Goal: Task Accomplishment & Management: Manage account settings

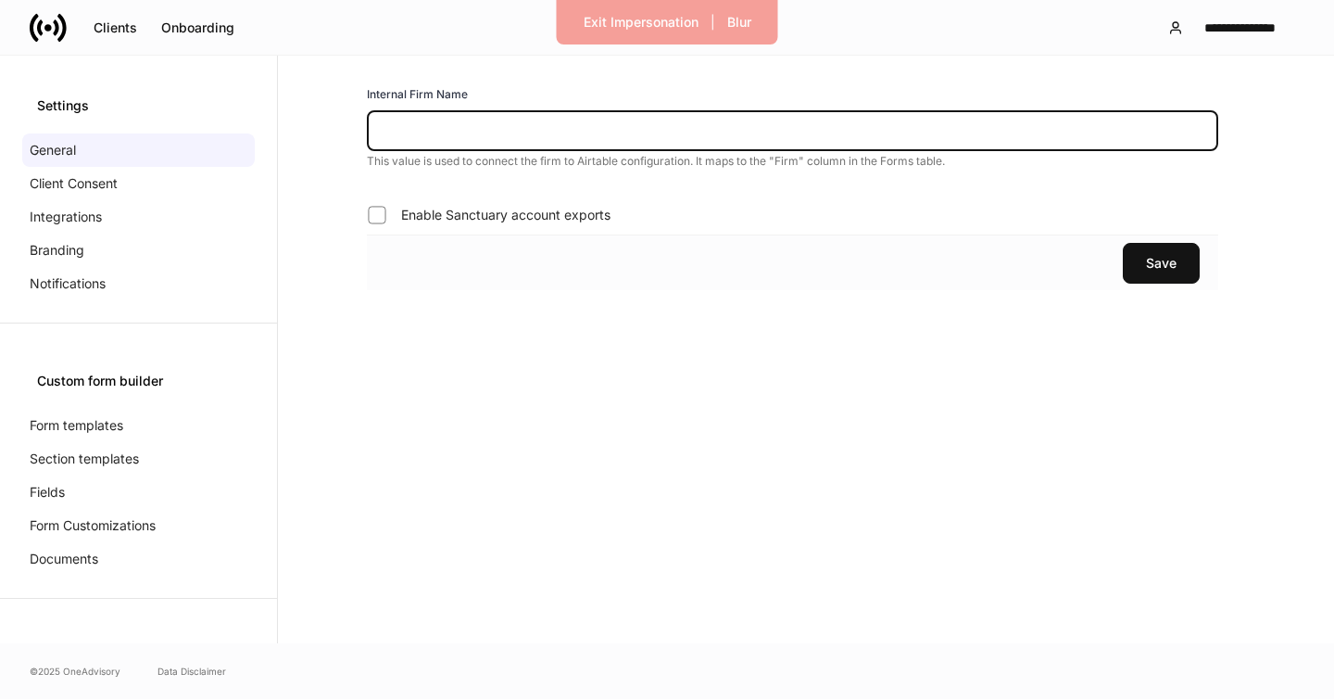
click at [491, 129] on input "text" at bounding box center [793, 130] width 852 height 41
type input "********"
click at [1168, 266] on div "Save" at bounding box center [1161, 263] width 31 height 13
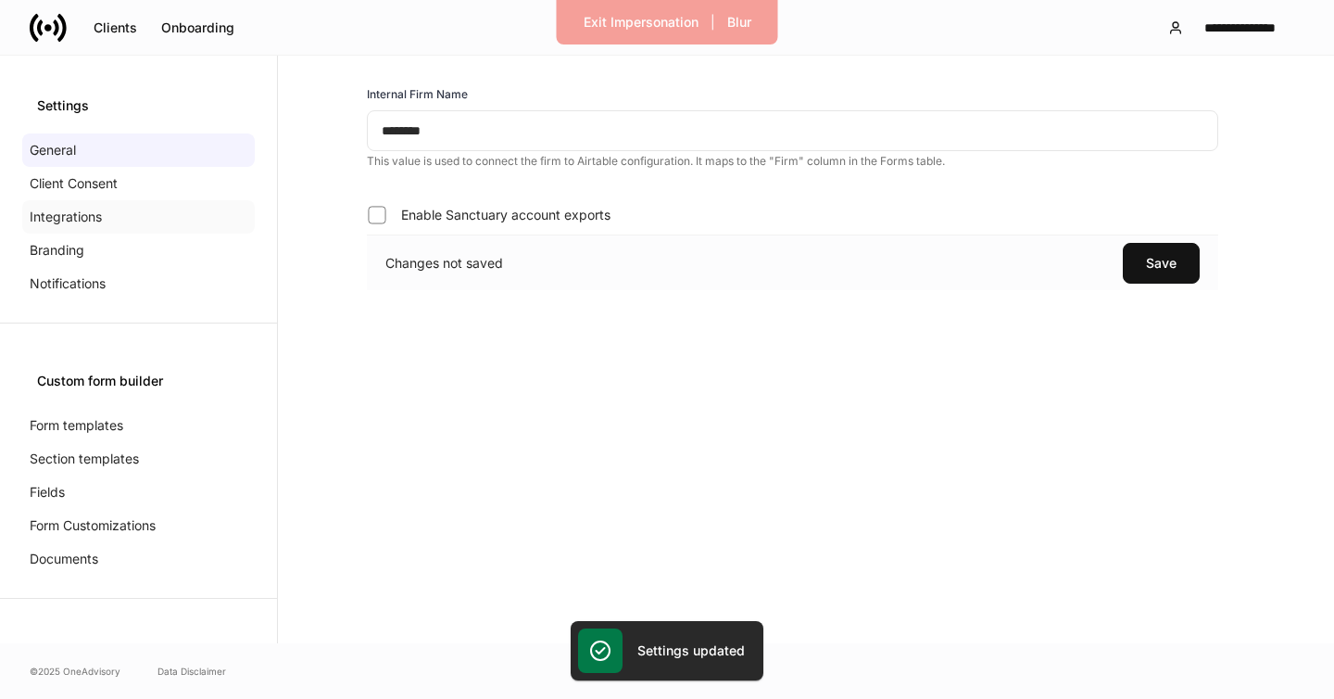
click at [102, 212] on div "Integrations" at bounding box center [138, 216] width 233 height 33
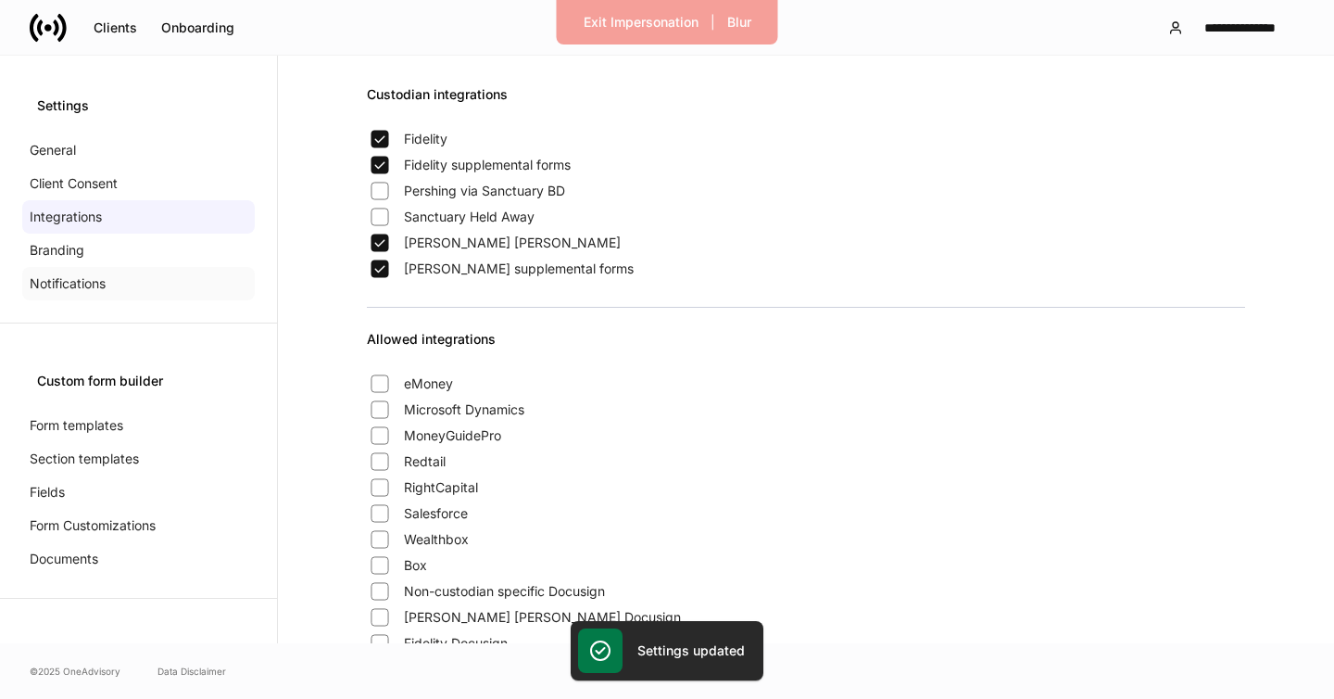
click at [142, 270] on div "Notifications" at bounding box center [138, 283] width 233 height 33
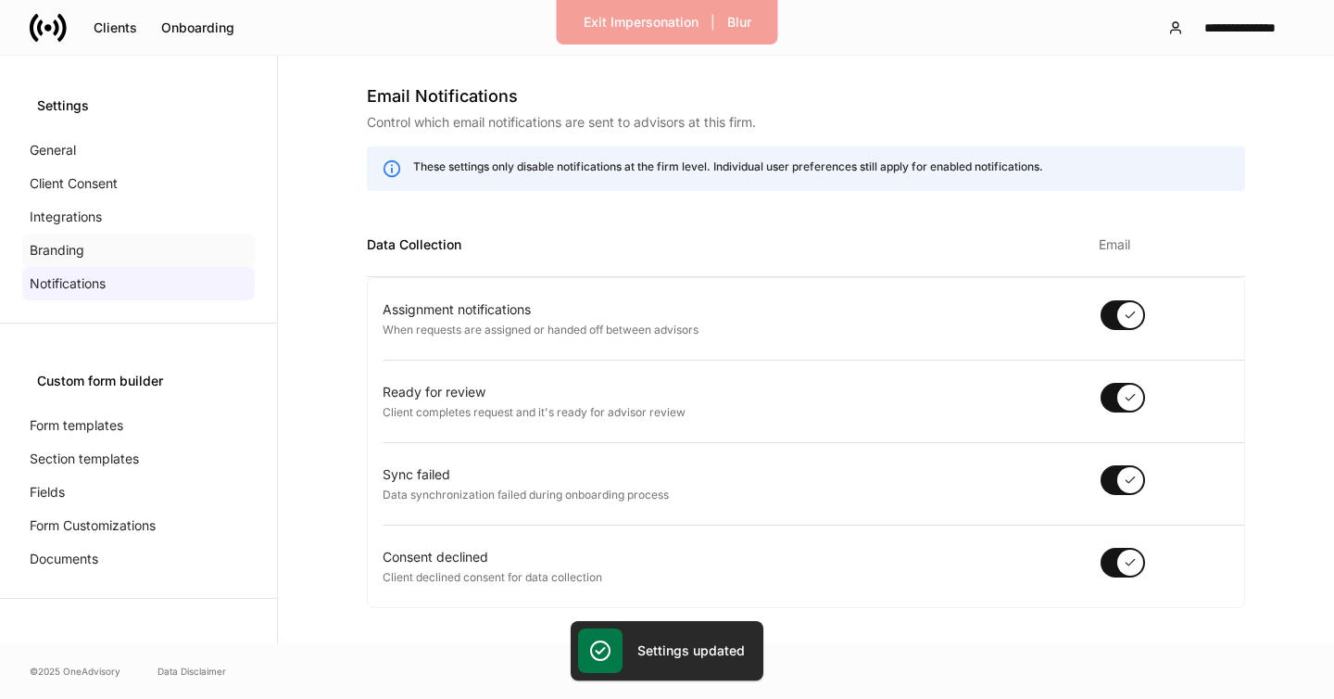
click at [142, 256] on div "Branding" at bounding box center [138, 250] width 233 height 33
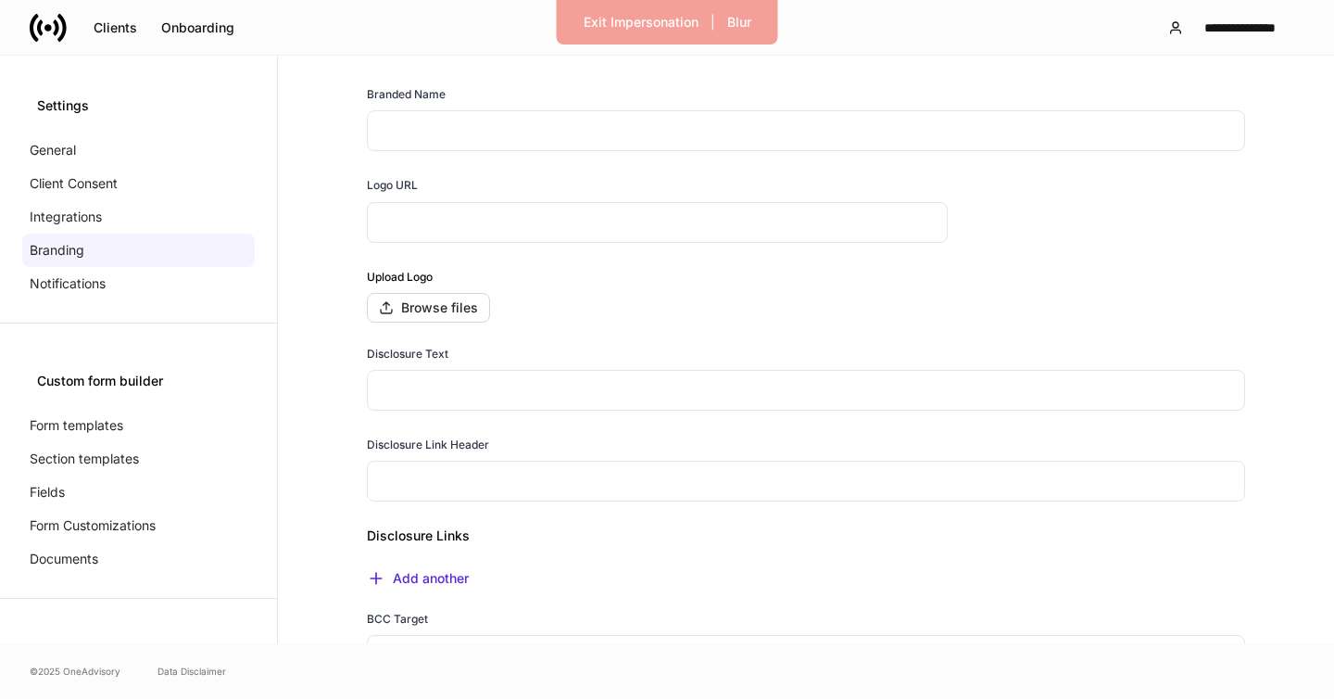
click at [544, 138] on input "text" at bounding box center [806, 130] width 878 height 41
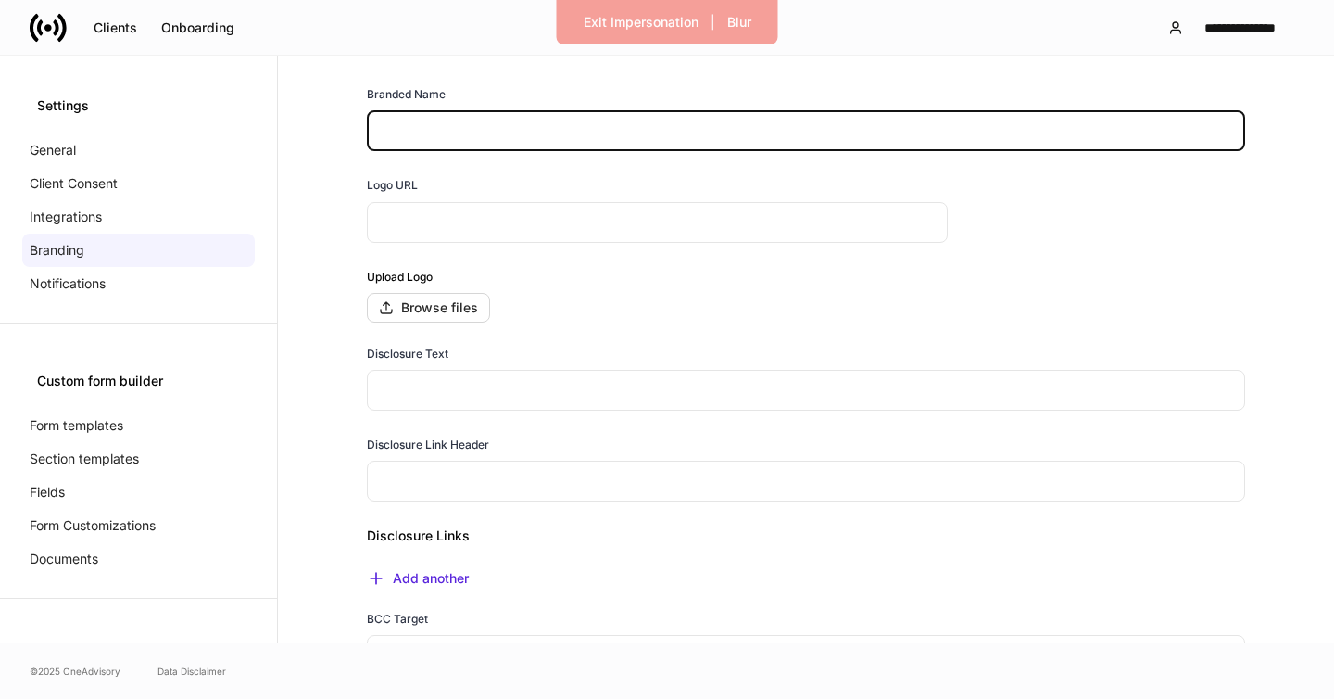
click at [544, 138] on input "text" at bounding box center [806, 130] width 878 height 41
type input "**********"
click at [346, 444] on div "**********" at bounding box center [806, 505] width 997 height 840
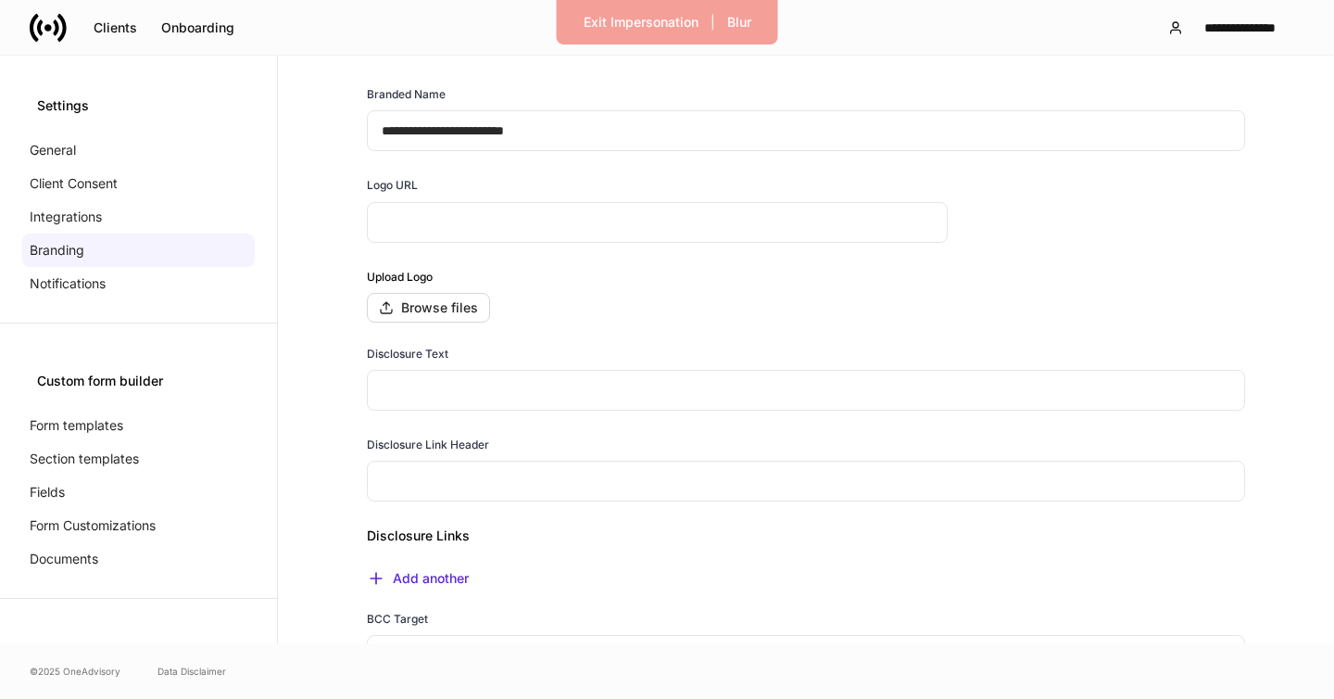
scroll to position [311, 0]
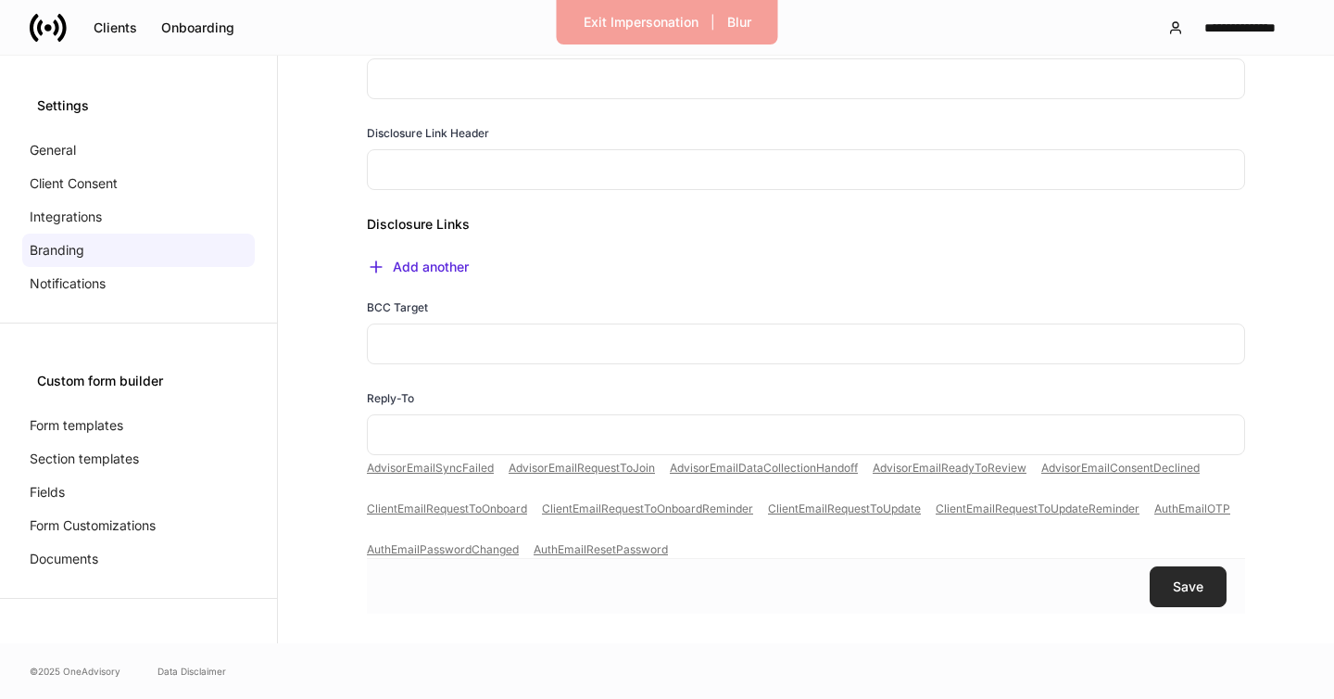
click at [1163, 589] on button "Save" at bounding box center [1188, 586] width 77 height 41
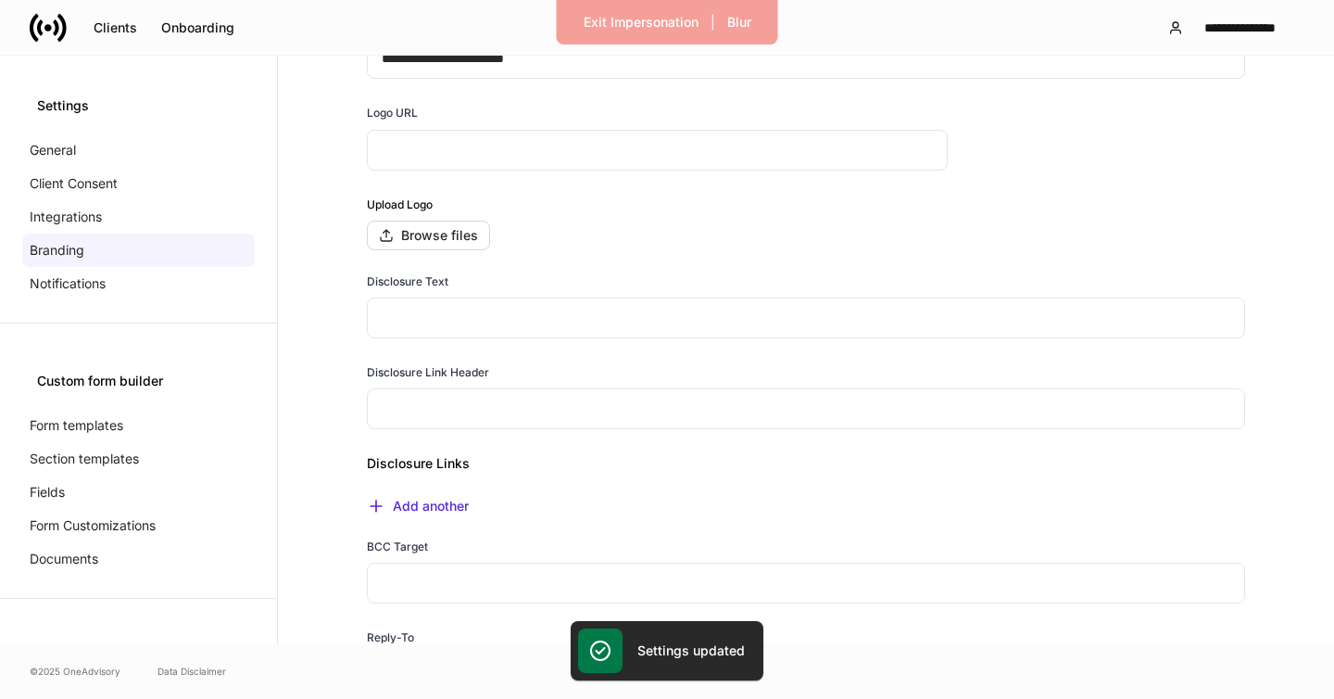
scroll to position [0, 0]
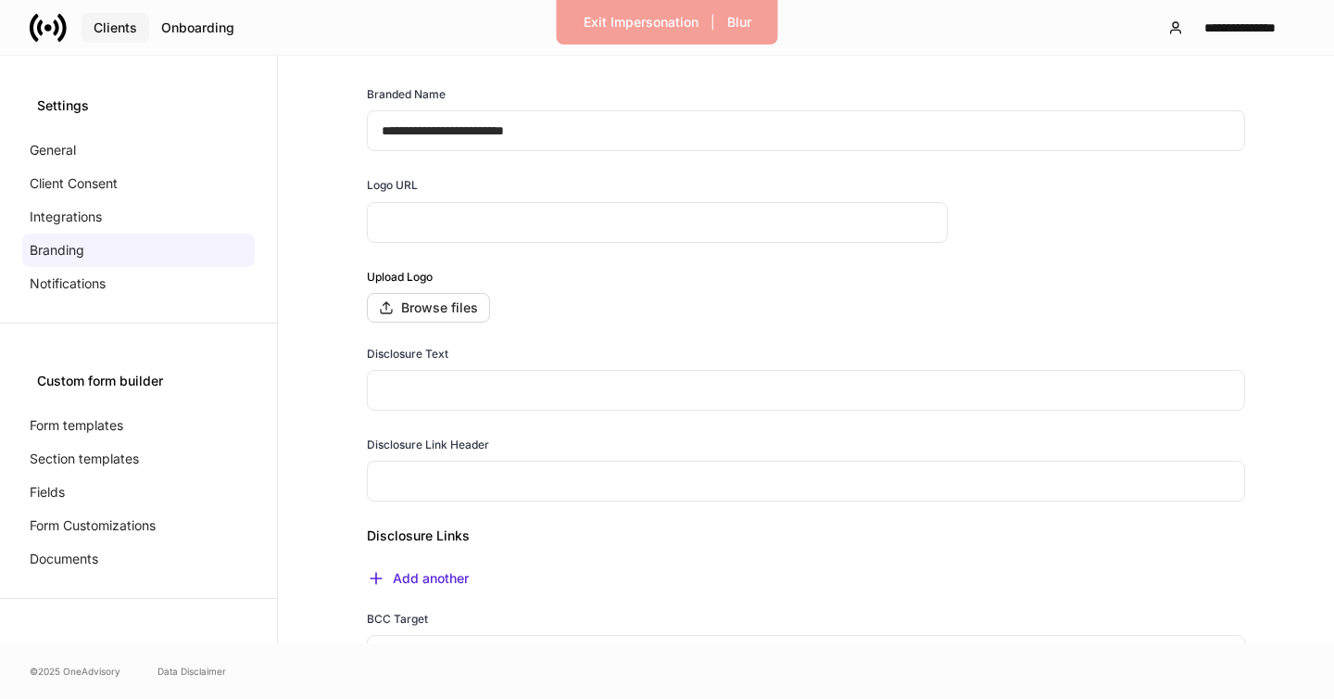
click at [86, 33] on button "Clients" at bounding box center [116, 28] width 68 height 30
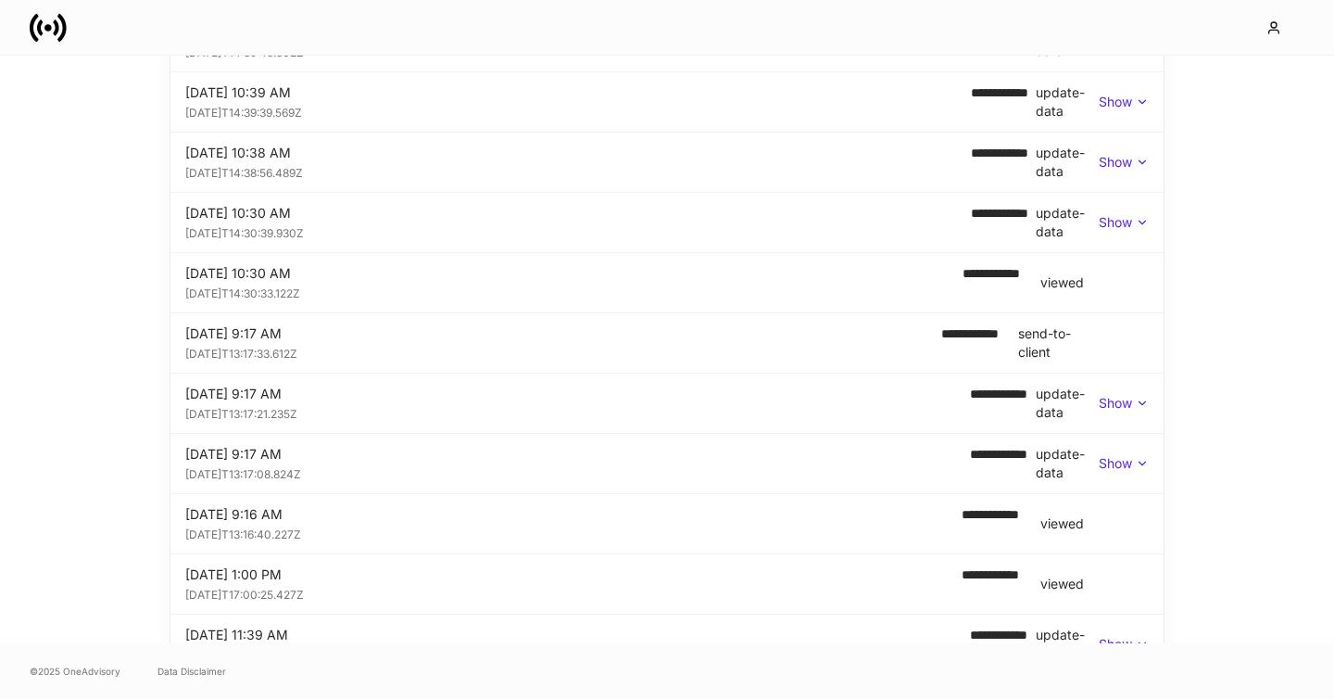
click at [1119, 220] on p "Show" at bounding box center [1115, 222] width 33 height 19
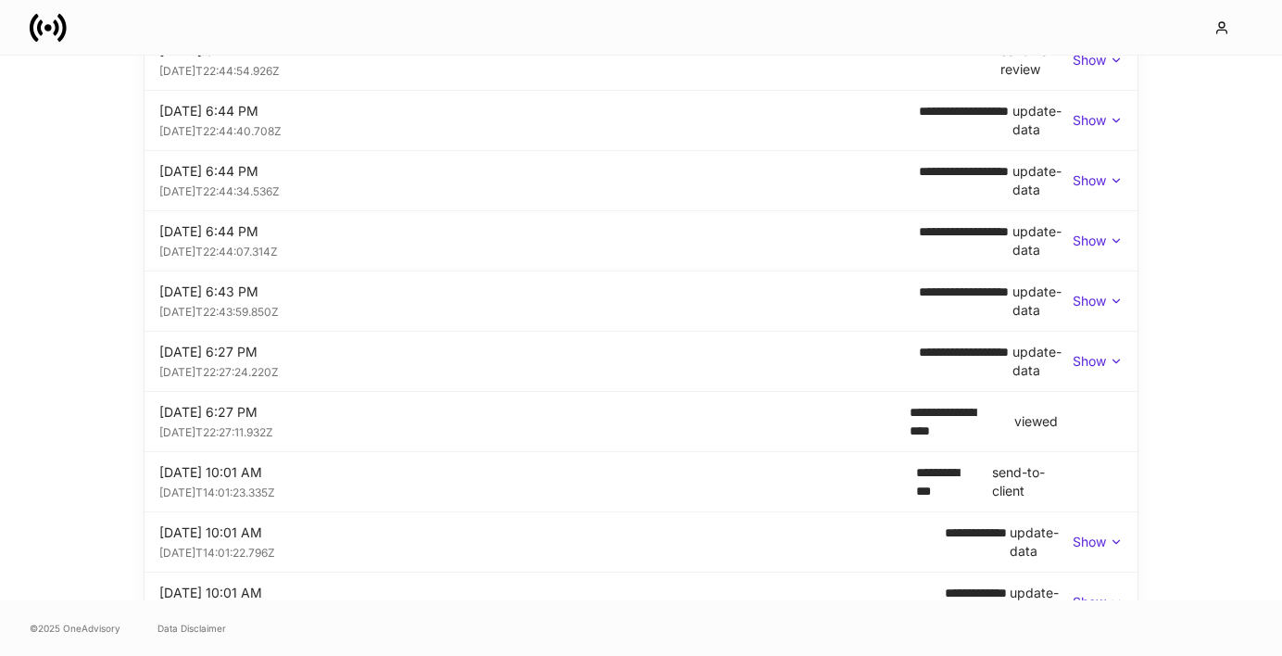
scroll to position [1232, 0]
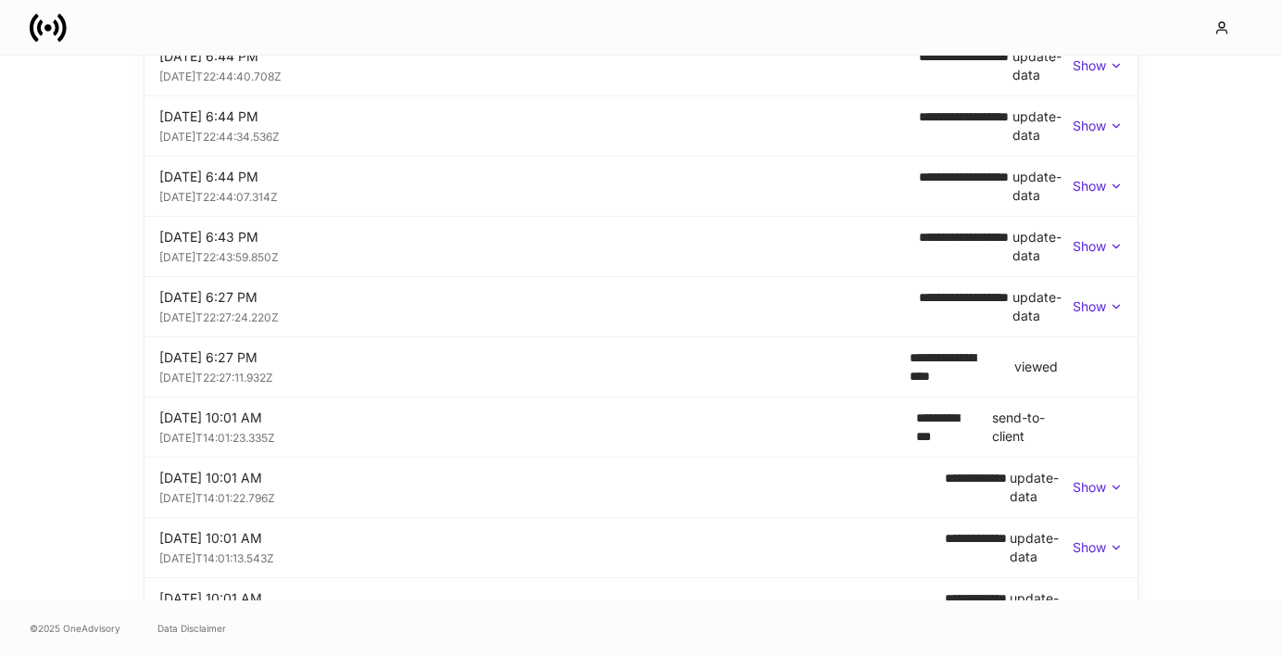
click at [1080, 310] on p "Show" at bounding box center [1089, 306] width 33 height 19
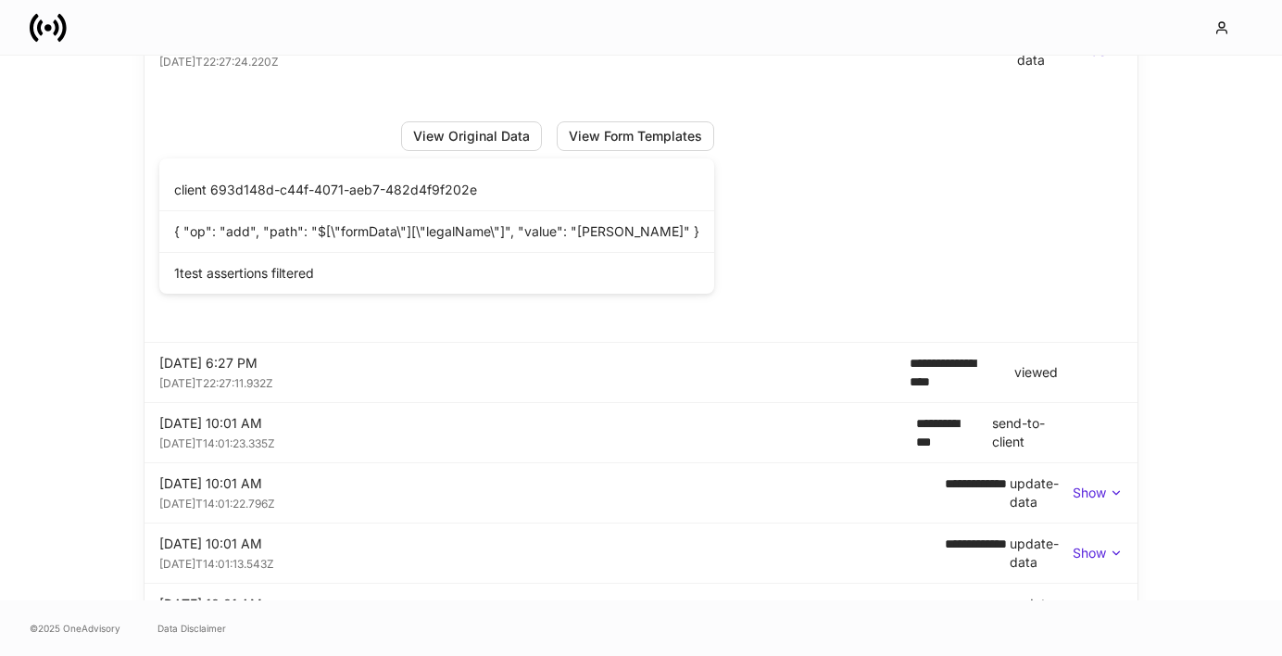
scroll to position [1493, 0]
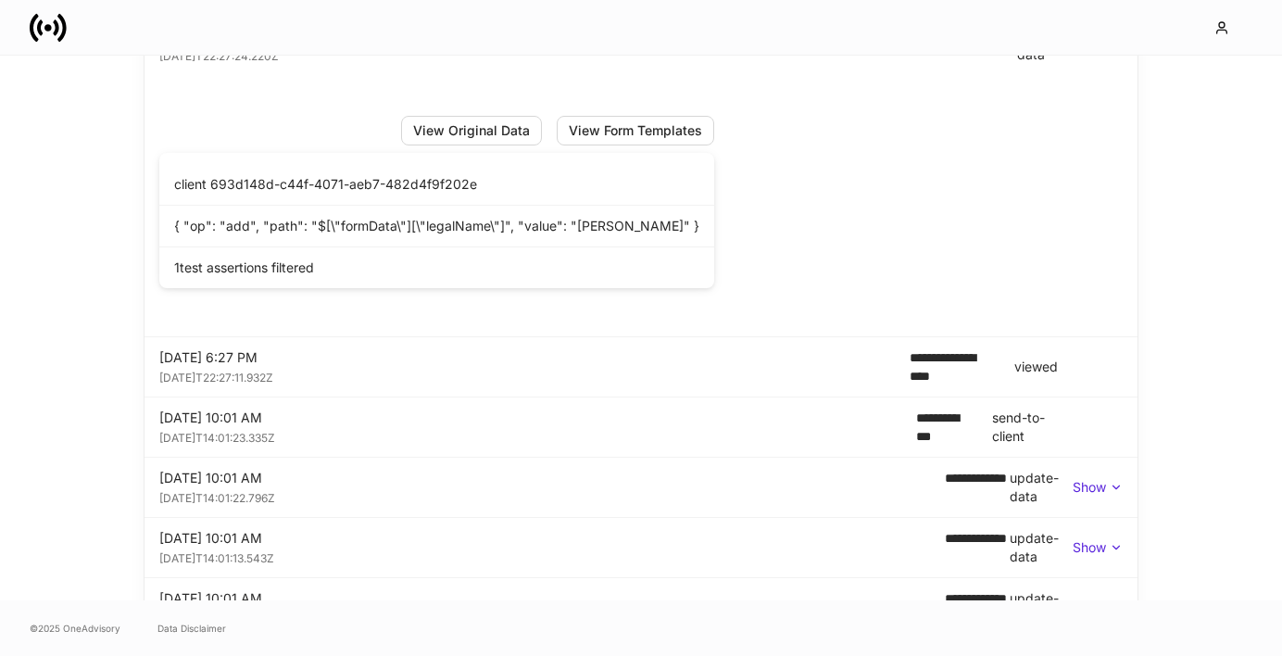
click at [284, 266] on div "1 test assertions filtered" at bounding box center [436, 267] width 555 height 41
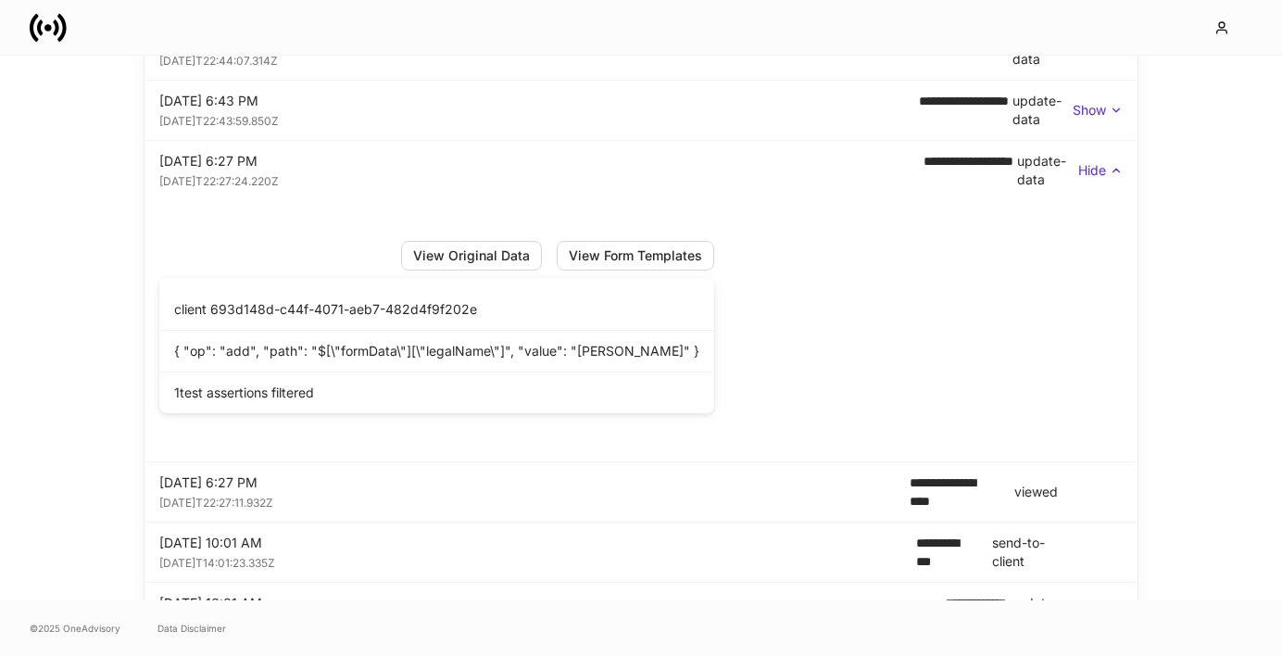
scroll to position [1340, 0]
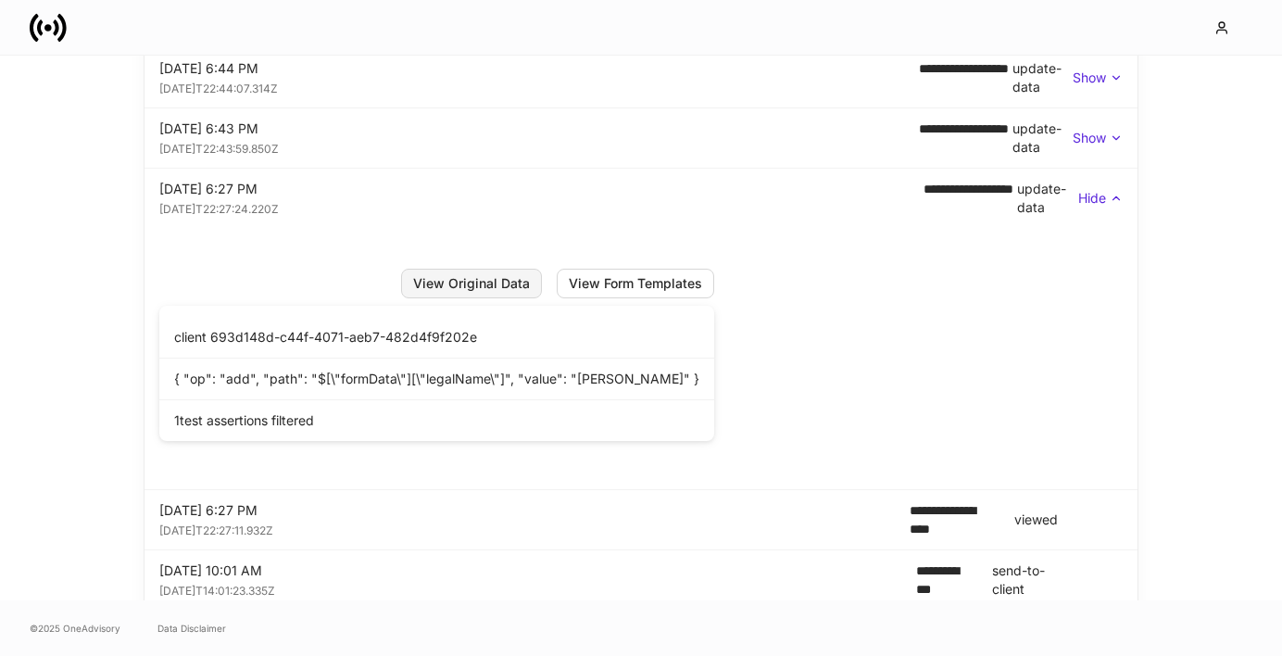
click at [430, 270] on button "View Original Data" at bounding box center [471, 284] width 141 height 30
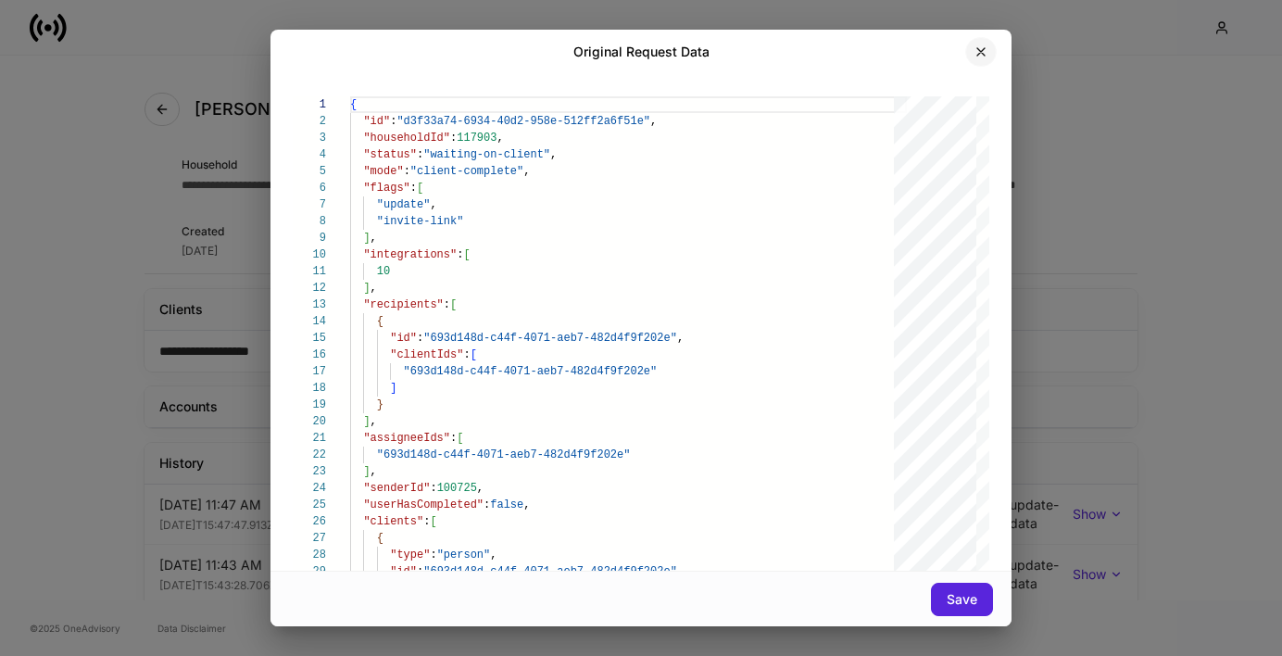
drag, startPoint x: 976, startPoint y: 53, endPoint x: 922, endPoint y: 92, distance: 66.4
click at [976, 53] on icon "button" at bounding box center [981, 51] width 15 height 15
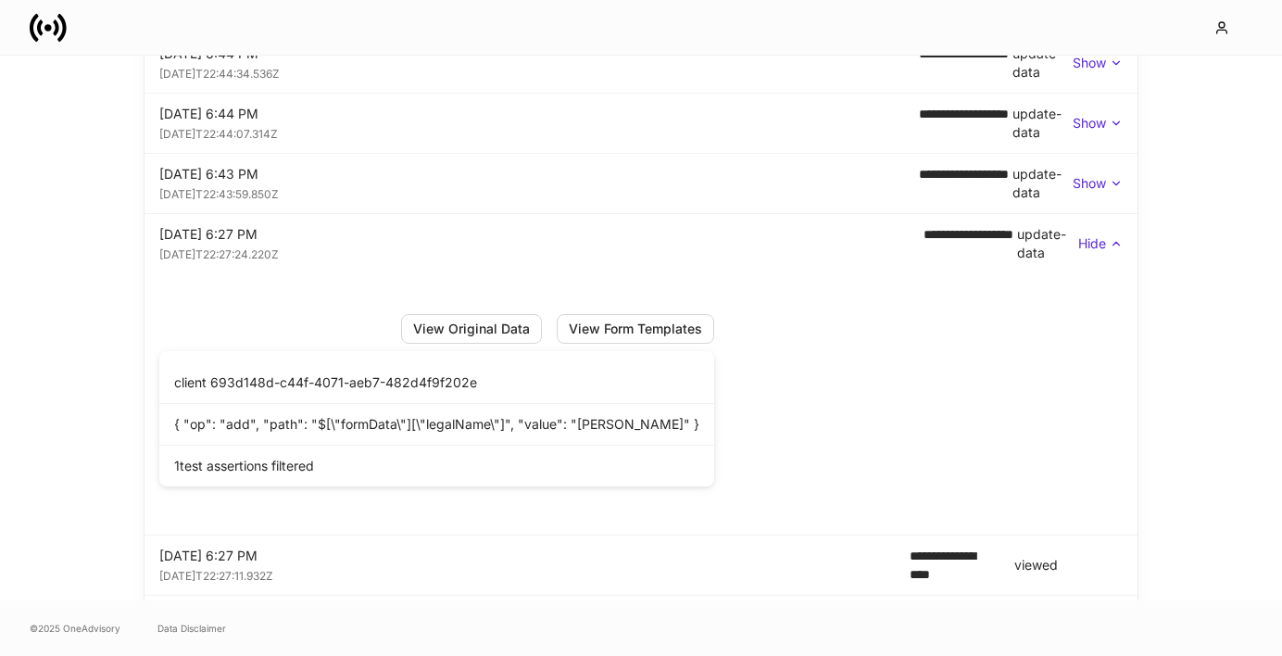
click at [1106, 184] on div "Show" at bounding box center [1098, 183] width 50 height 19
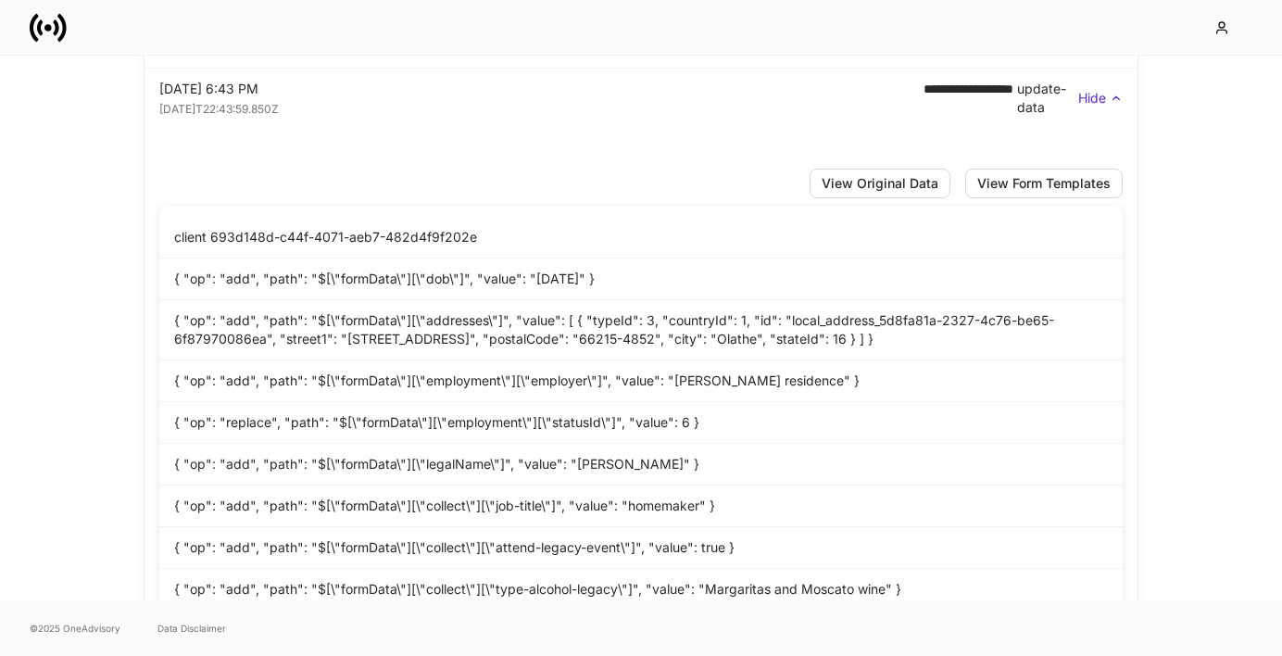
scroll to position [1404, 0]
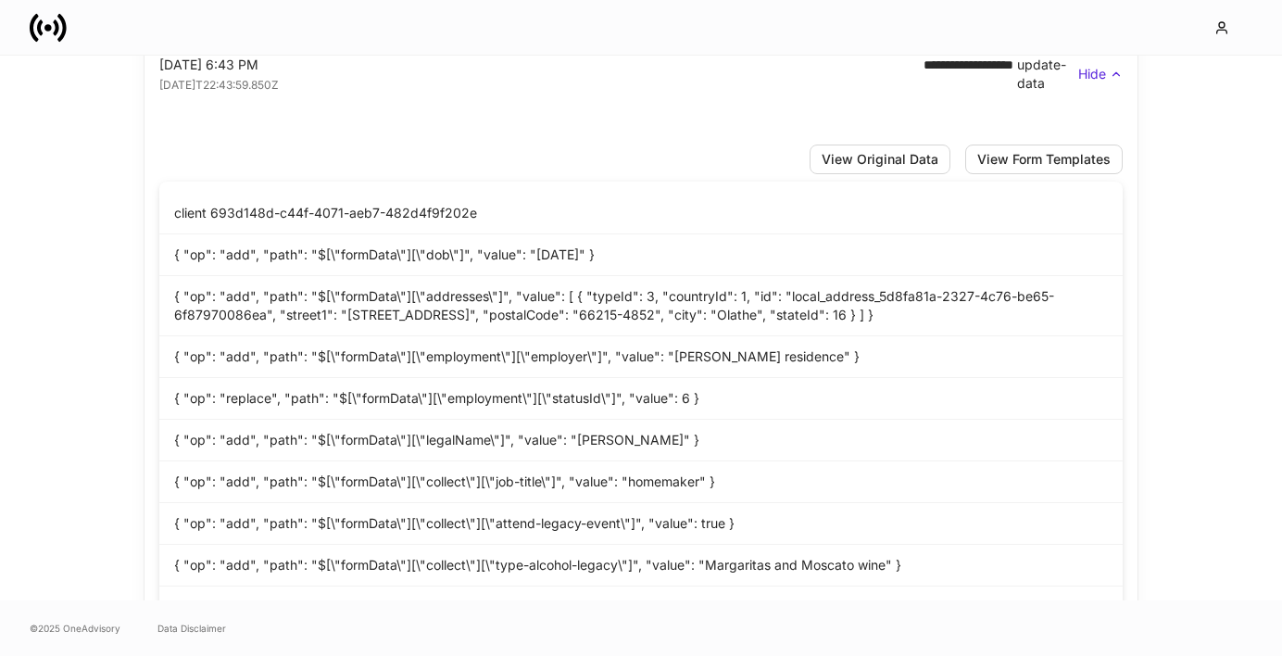
click at [327, 322] on div "{ "op": "add", "path": "$[\"formData\"][\"addresses\"]", "value": [ { "typeId":…" at bounding box center [641, 306] width 964 height 60
click at [346, 315] on div "{ "op": "add", "path": "$[\"formData\"][\"addresses\"]", "value": [ { "typeId":…" at bounding box center [641, 306] width 964 height 60
drag, startPoint x: 346, startPoint y: 316, endPoint x: 462, endPoint y: 317, distance: 116.8
click at [462, 317] on div "{ "op": "add", "path": "$[\"formData\"][\"addresses\"]", "value": [ { "typeId":…" at bounding box center [641, 306] width 964 height 60
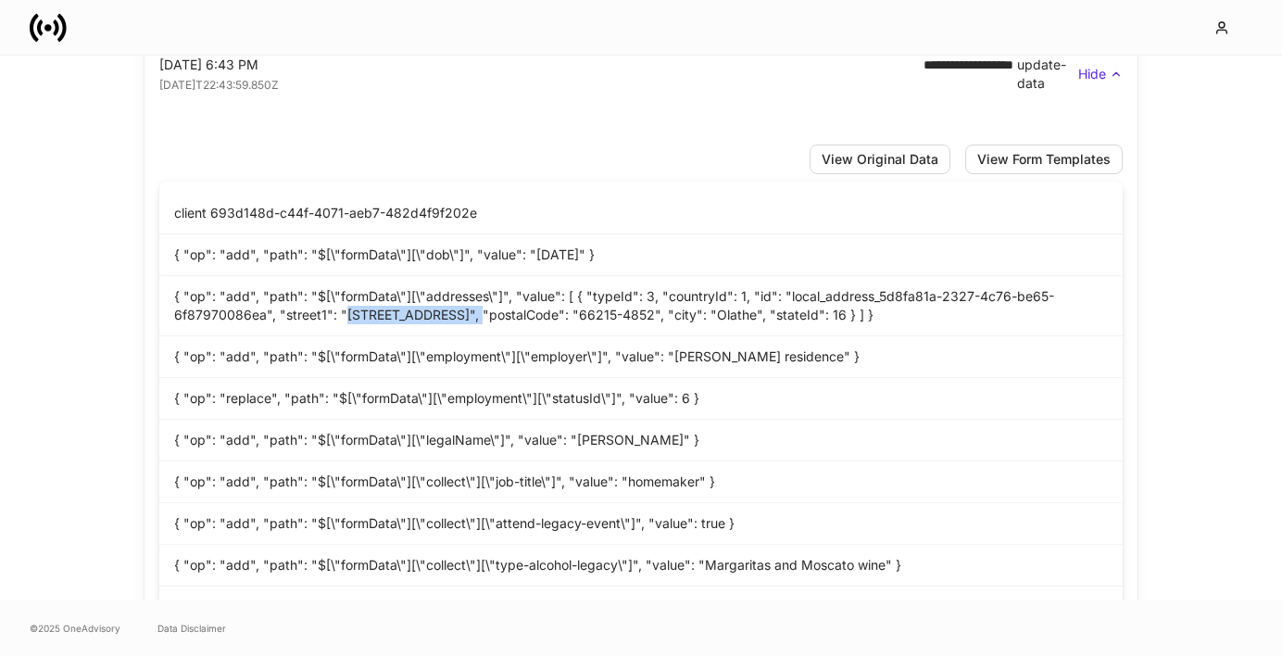
drag, startPoint x: 465, startPoint y: 316, endPoint x: 342, endPoint y: 319, distance: 123.3
click at [342, 319] on div "{ "op": "add", "path": "$[\"formData\"][\"addresses\"]", "value": [ { "typeId":…" at bounding box center [641, 306] width 964 height 60
copy div "[STREET_ADDRESS]"
drag, startPoint x: 647, startPoint y: 315, endPoint x: 575, endPoint y: 318, distance: 71.4
click at [575, 318] on div "{ "op": "add", "path": "$[\"formData\"][\"addresses\"]", "value": [ { "typeId":…" at bounding box center [641, 306] width 964 height 60
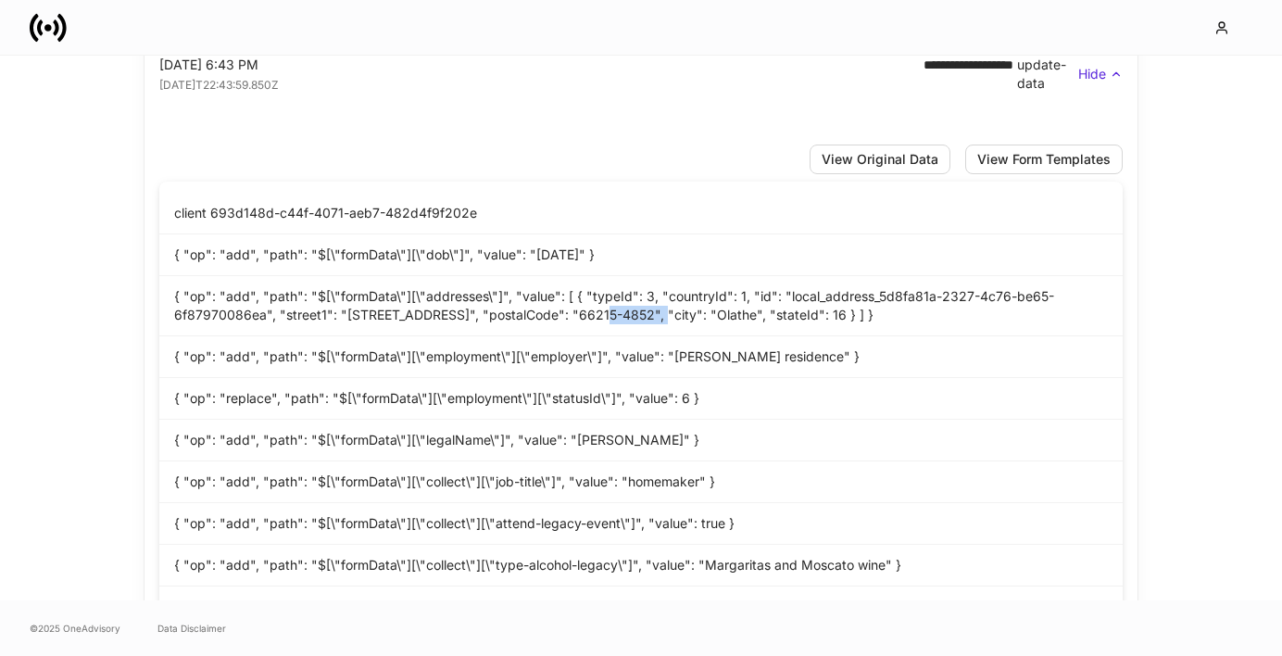
copy div "66215-4852"
drag, startPoint x: 668, startPoint y: 359, endPoint x: 760, endPoint y: 360, distance: 91.8
click at [760, 360] on div "{ "op": "add", "path": "$[\"formData\"][\"employment\"][\"employer\"]", "value"…" at bounding box center [641, 357] width 964 height 42
copy div "[PERSON_NAME] residence"
drag, startPoint x: 646, startPoint y: 316, endPoint x: 575, endPoint y: 318, distance: 71.4
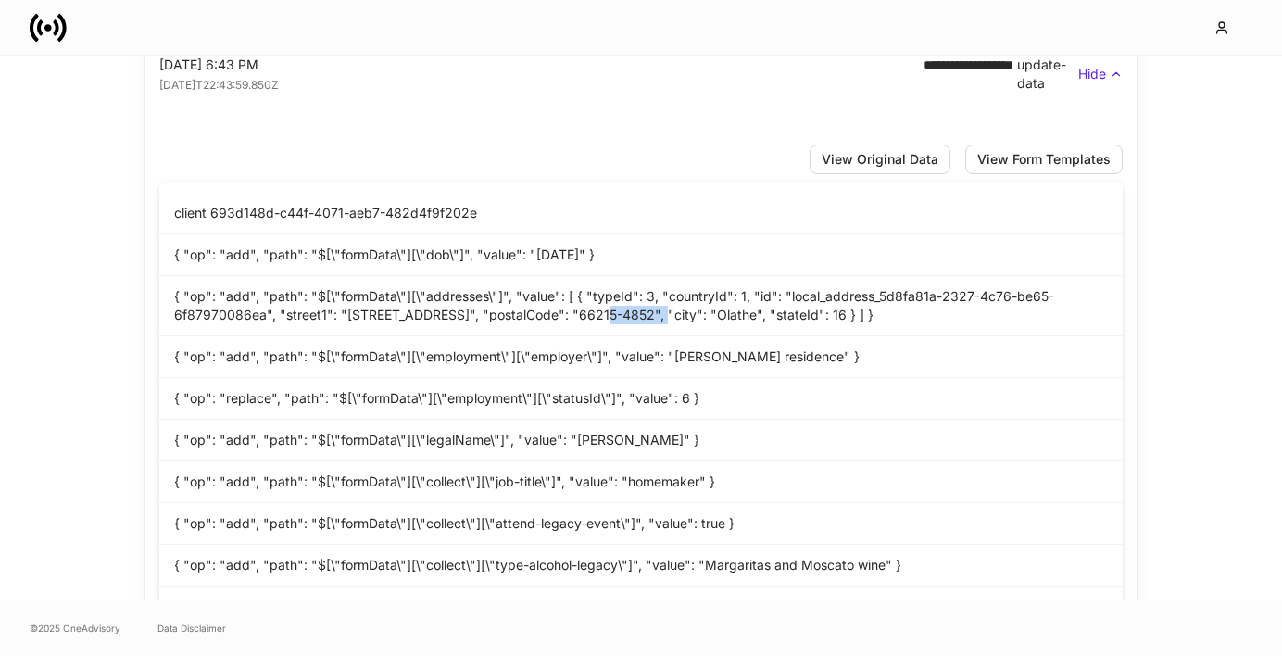
click at [575, 318] on div "{ "op": "add", "path": "$[\"formData\"][\"addresses\"]", "value": [ { "typeId":…" at bounding box center [641, 306] width 964 height 60
copy div "66215-4852"
click at [688, 484] on div "{ "op": "add", "path": "$[\"formData\"][\"collect\"][\"job-title\"]", "value": …" at bounding box center [641, 482] width 964 height 42
drag, startPoint x: 695, startPoint y: 480, endPoint x: 624, endPoint y: 483, distance: 71.4
click at [624, 483] on div "{ "op": "add", "path": "$[\"formData\"][\"collect\"][\"job-title\"]", "value": …" at bounding box center [641, 482] width 964 height 42
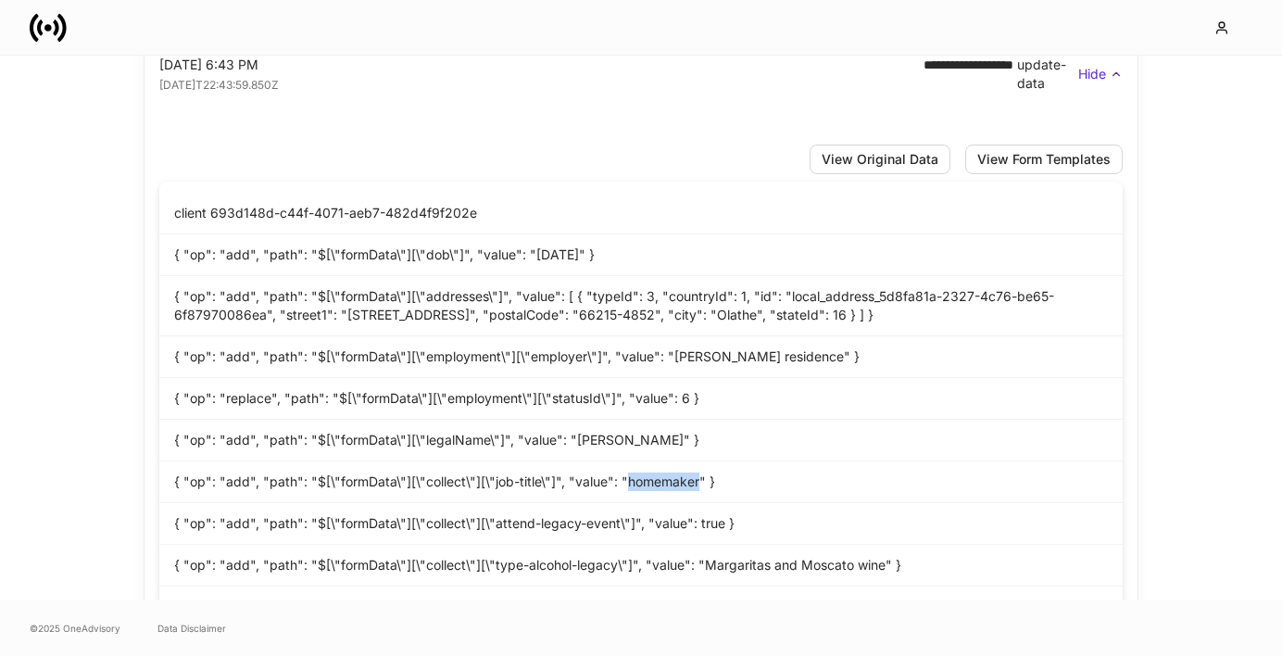
scroll to position [1401, 0]
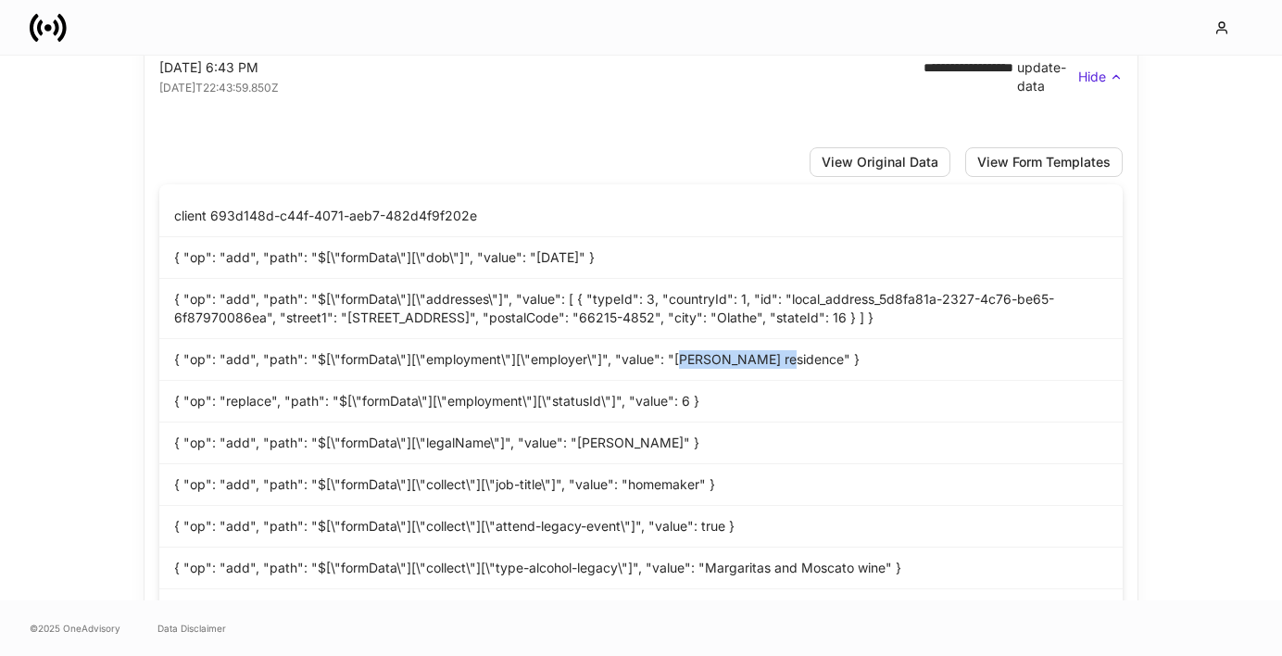
drag, startPoint x: 763, startPoint y: 360, endPoint x: 675, endPoint y: 364, distance: 88.1
click at [675, 364] on div "{ "op": "add", "path": "$[\"formData\"][\"employment\"][\"employer\"]", "value"…" at bounding box center [641, 360] width 964 height 42
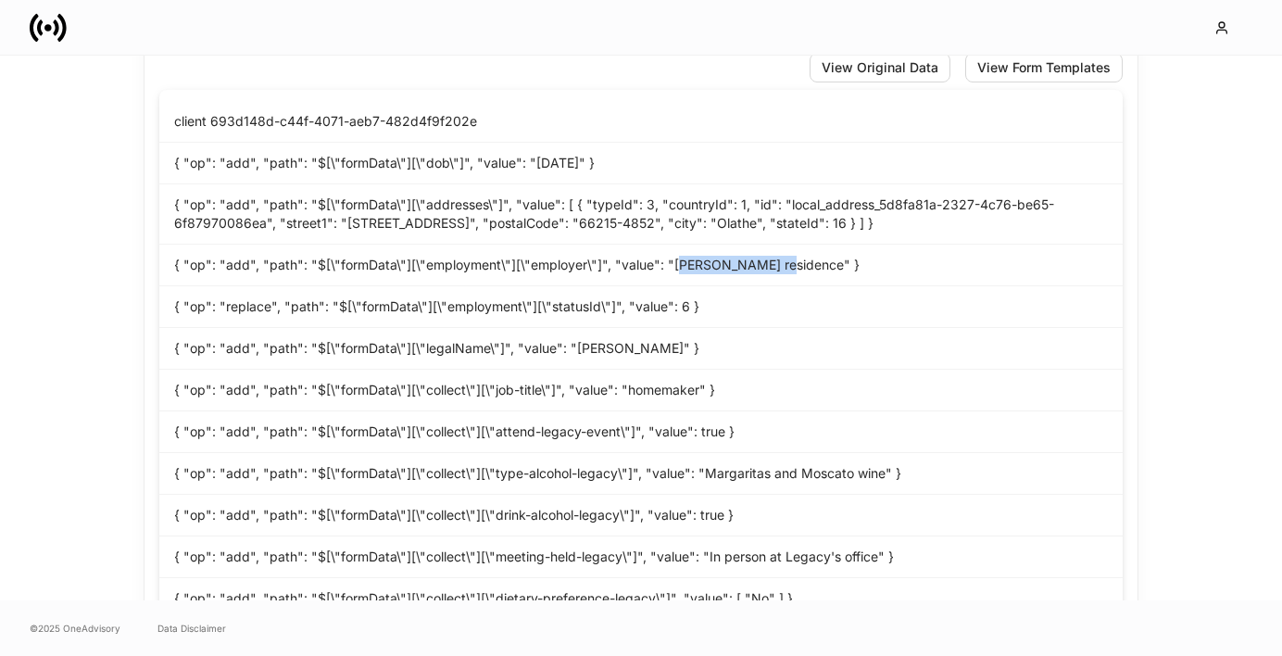
scroll to position [1502, 0]
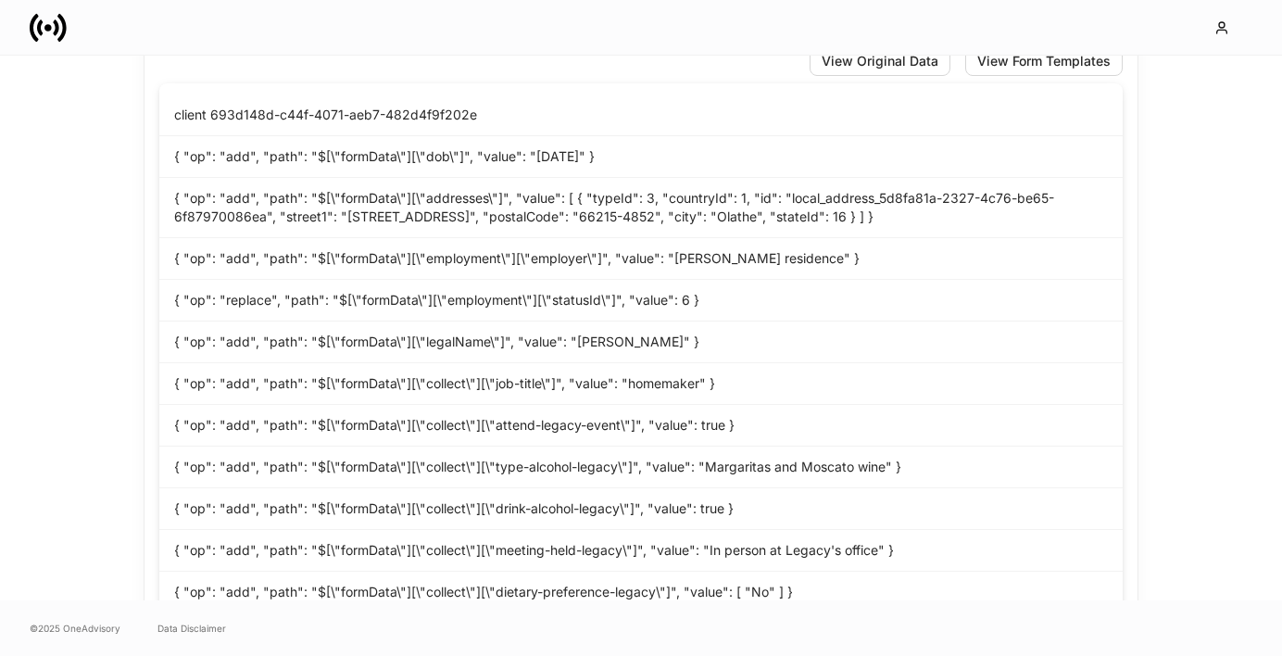
click at [710, 467] on div "{ "op": "add", "path": "$[\"formData\"][\"collect\"][\"type-alcohol-legacy\"]",…" at bounding box center [641, 468] width 964 height 42
drag, startPoint x: 702, startPoint y: 471, endPoint x: 878, endPoint y: 470, distance: 175.1
click at [878, 470] on div "{ "op": "add", "path": "$[\"formData\"][\"collect\"][\"type-alcohol-legacy\"]",…" at bounding box center [641, 468] width 964 height 42
copy div "Margaritas and Moscato wine"
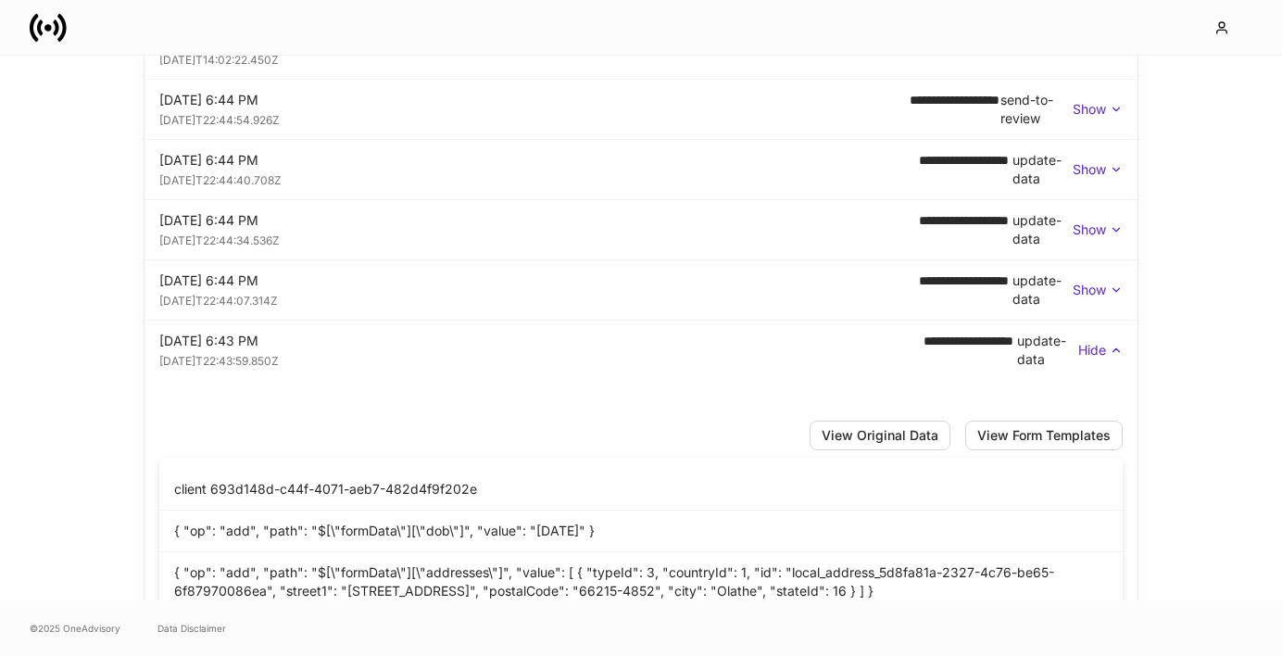
scroll to position [1059, 0]
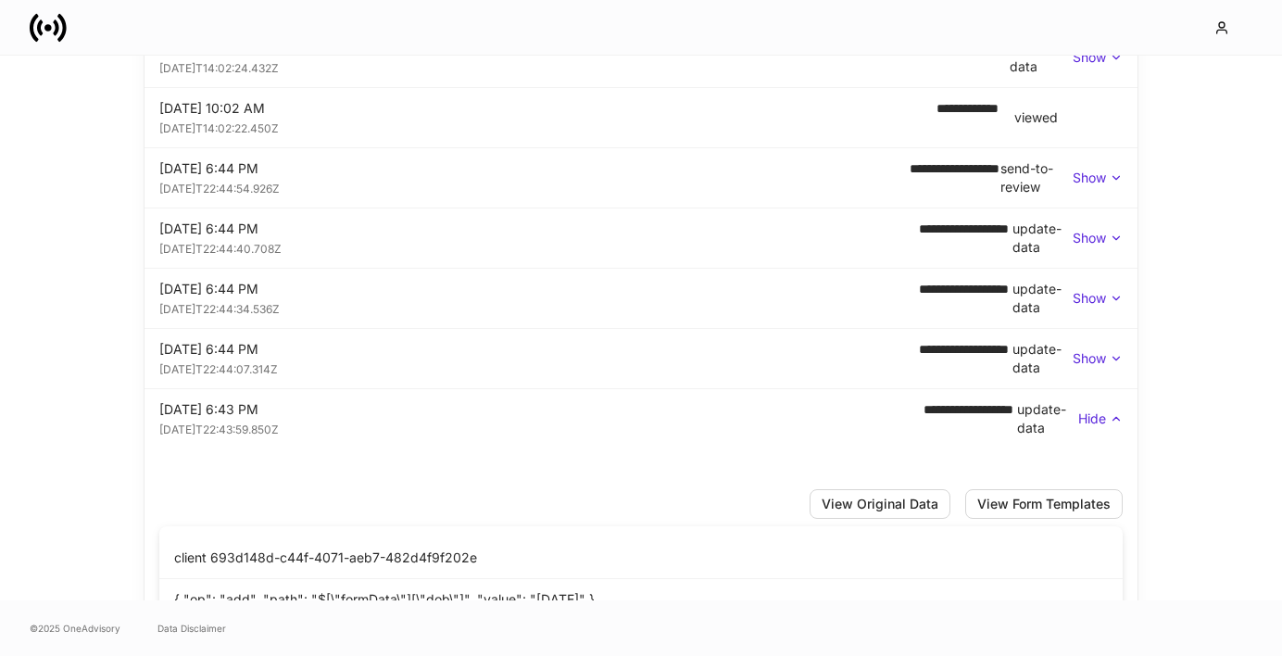
click at [1087, 355] on p "Show" at bounding box center [1089, 358] width 33 height 19
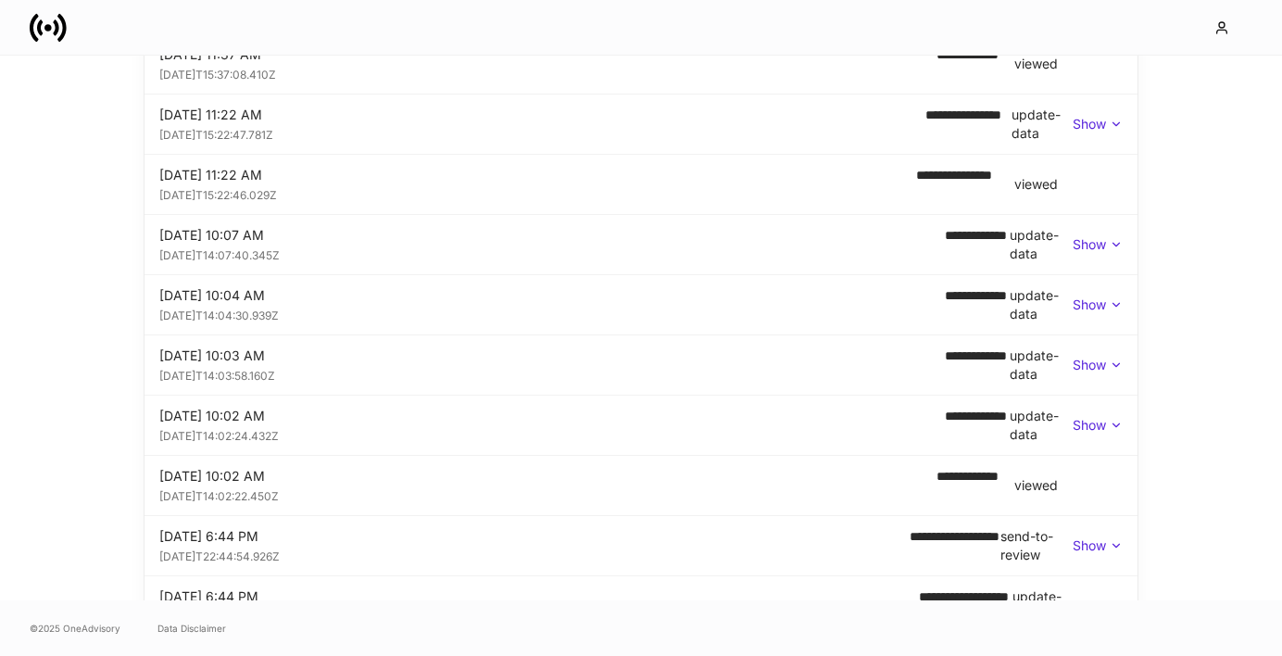
scroll to position [663, 0]
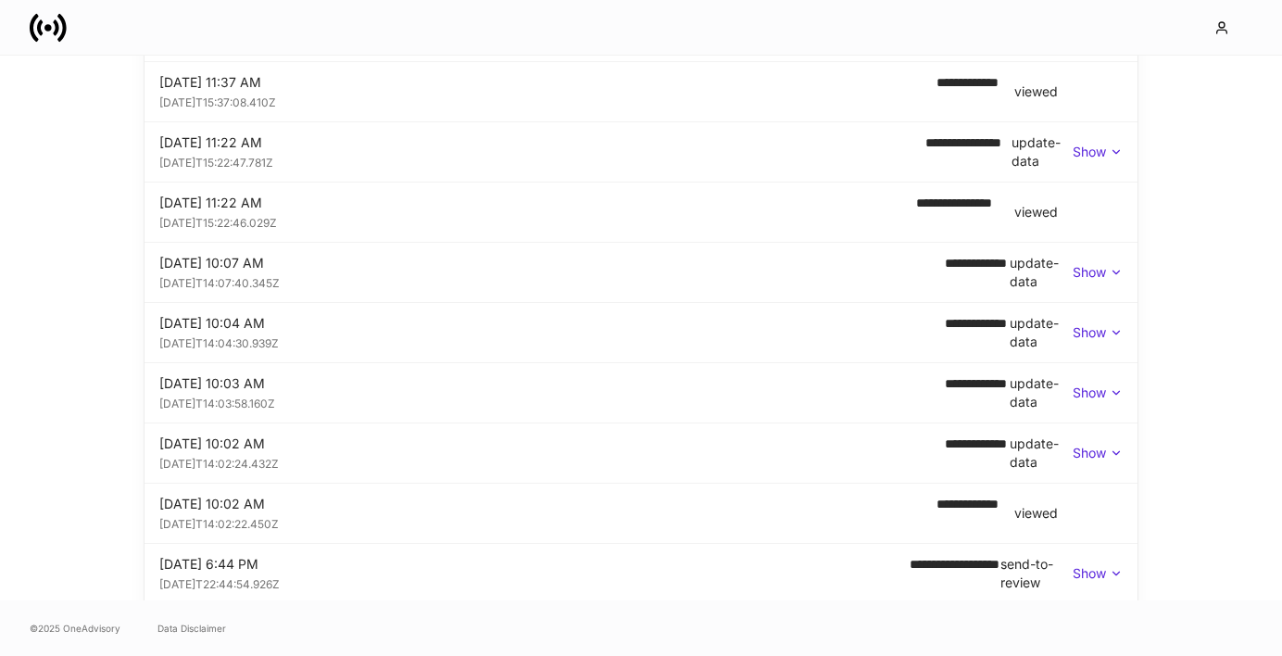
click at [1083, 450] on p "Show" at bounding box center [1089, 453] width 33 height 19
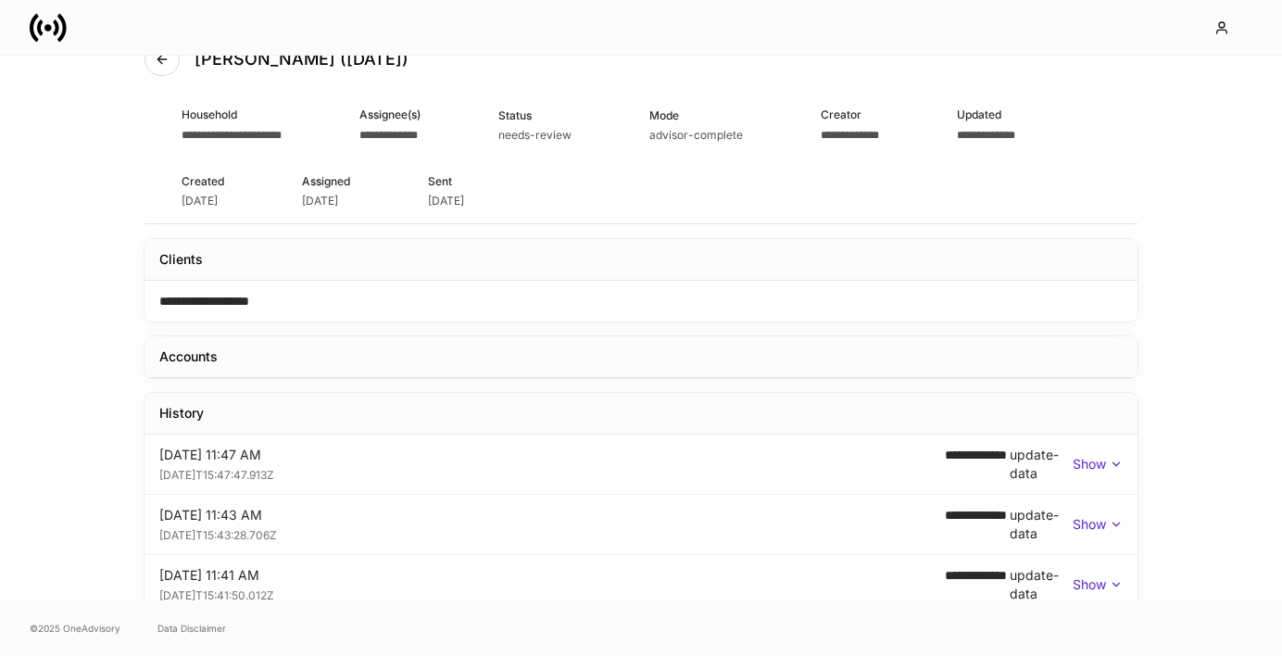
scroll to position [0, 0]
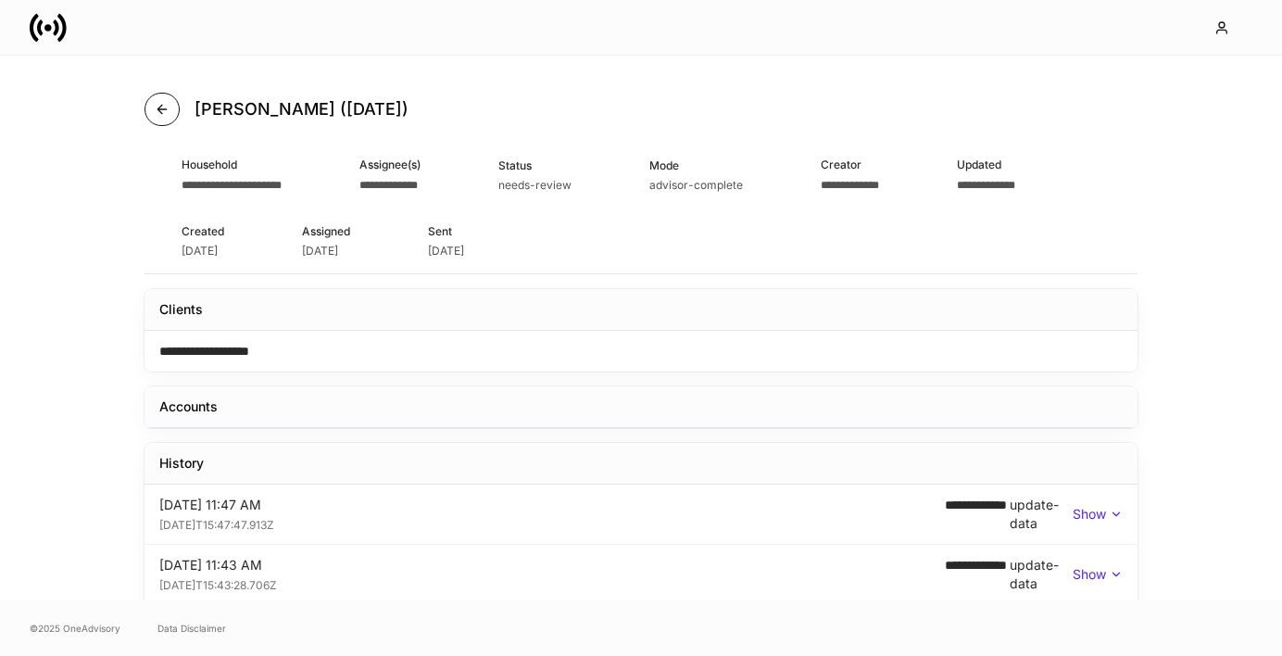
drag, startPoint x: 163, startPoint y: 107, endPoint x: 184, endPoint y: 105, distance: 21.5
click at [163, 107] on icon "button" at bounding box center [162, 109] width 15 height 15
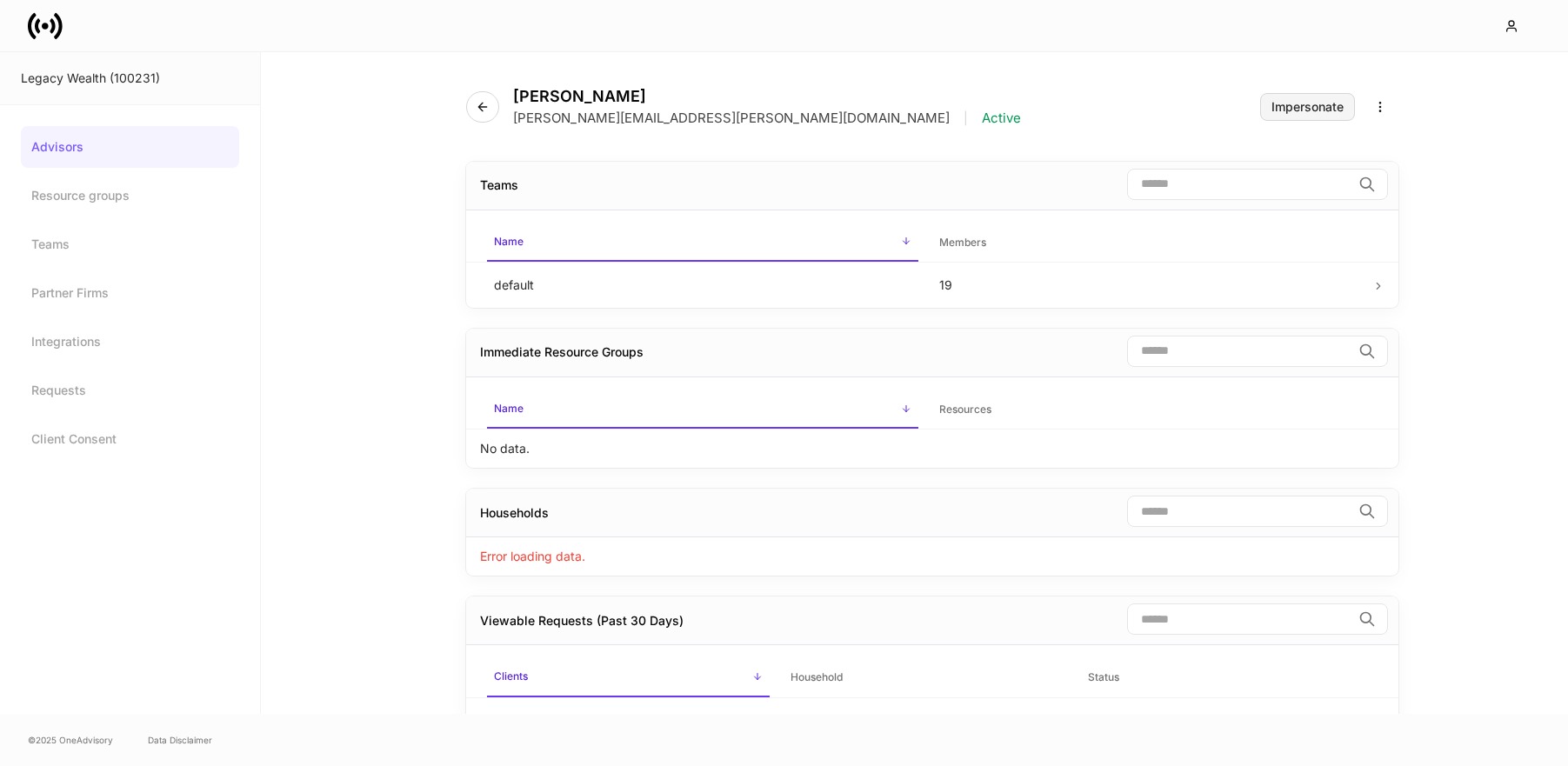
click at [1317, 110] on div "Impersonate" at bounding box center [1307, 106] width 72 height 12
click at [61, 36] on icon at bounding box center [45, 25] width 35 height 35
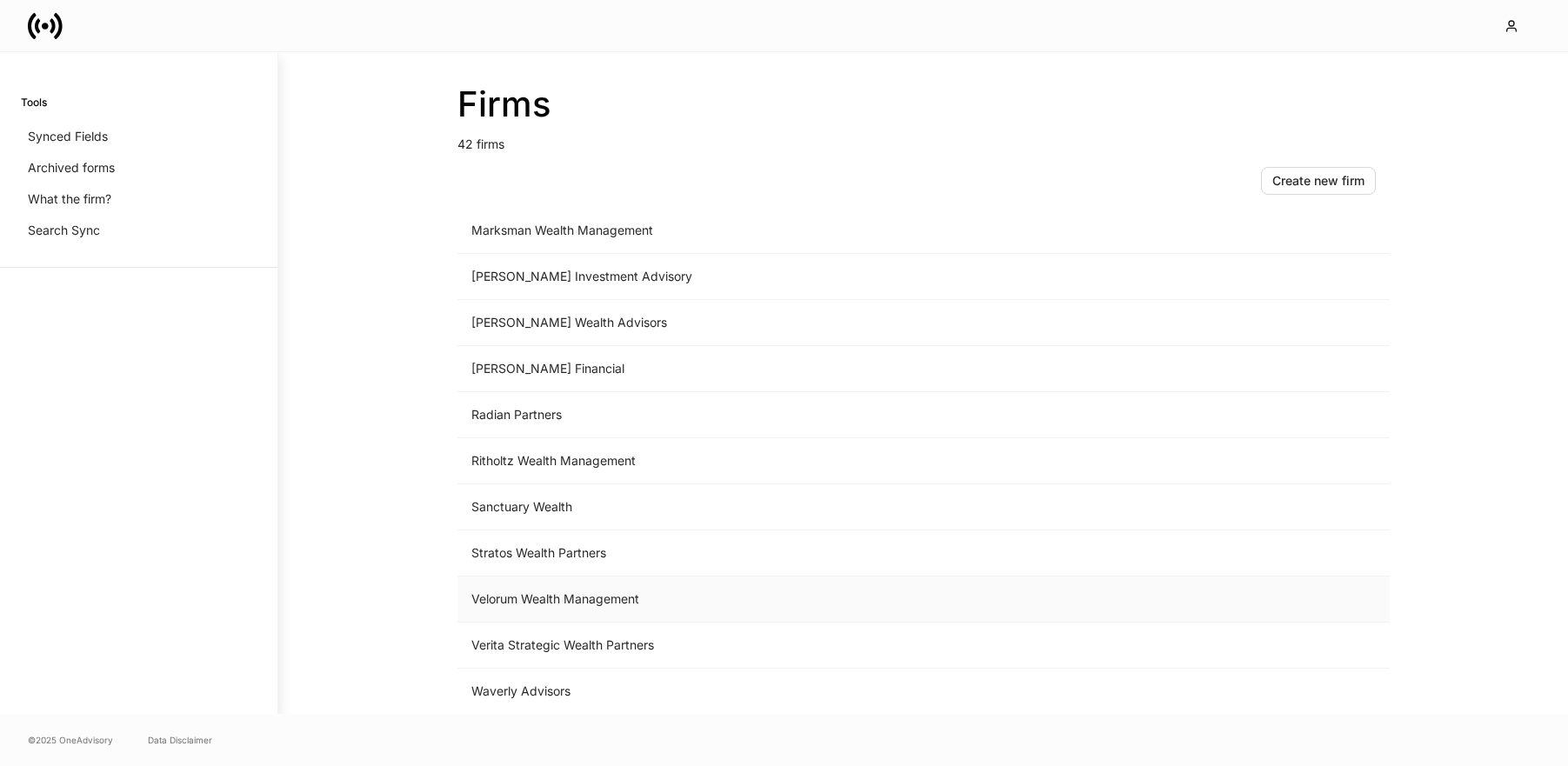
scroll to position [1482, 0]
click at [518, 652] on td "Waverly Advisors" at bounding box center [779, 645] width 644 height 46
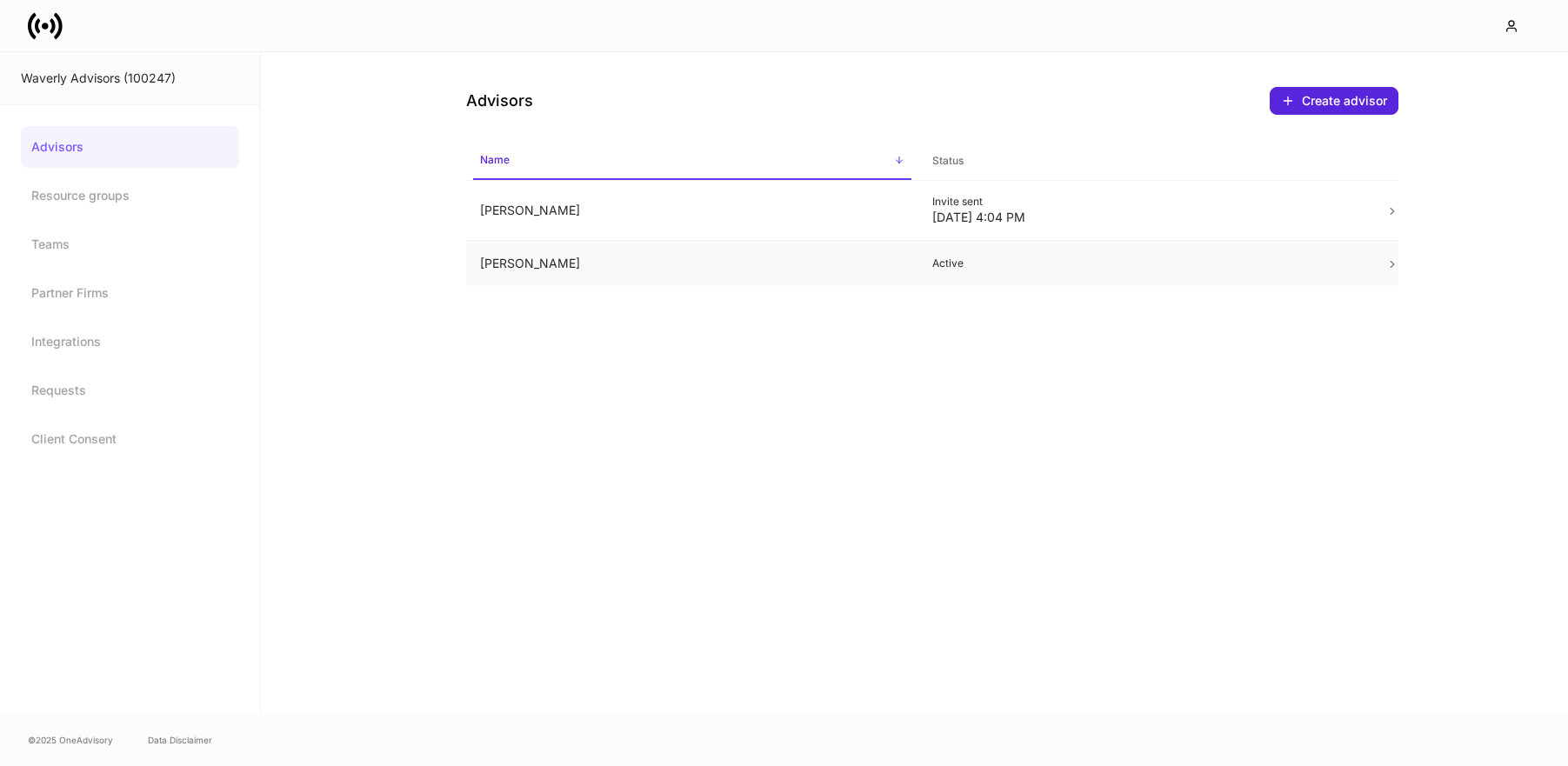
click at [542, 270] on td "Heath Echols" at bounding box center [693, 264] width 453 height 46
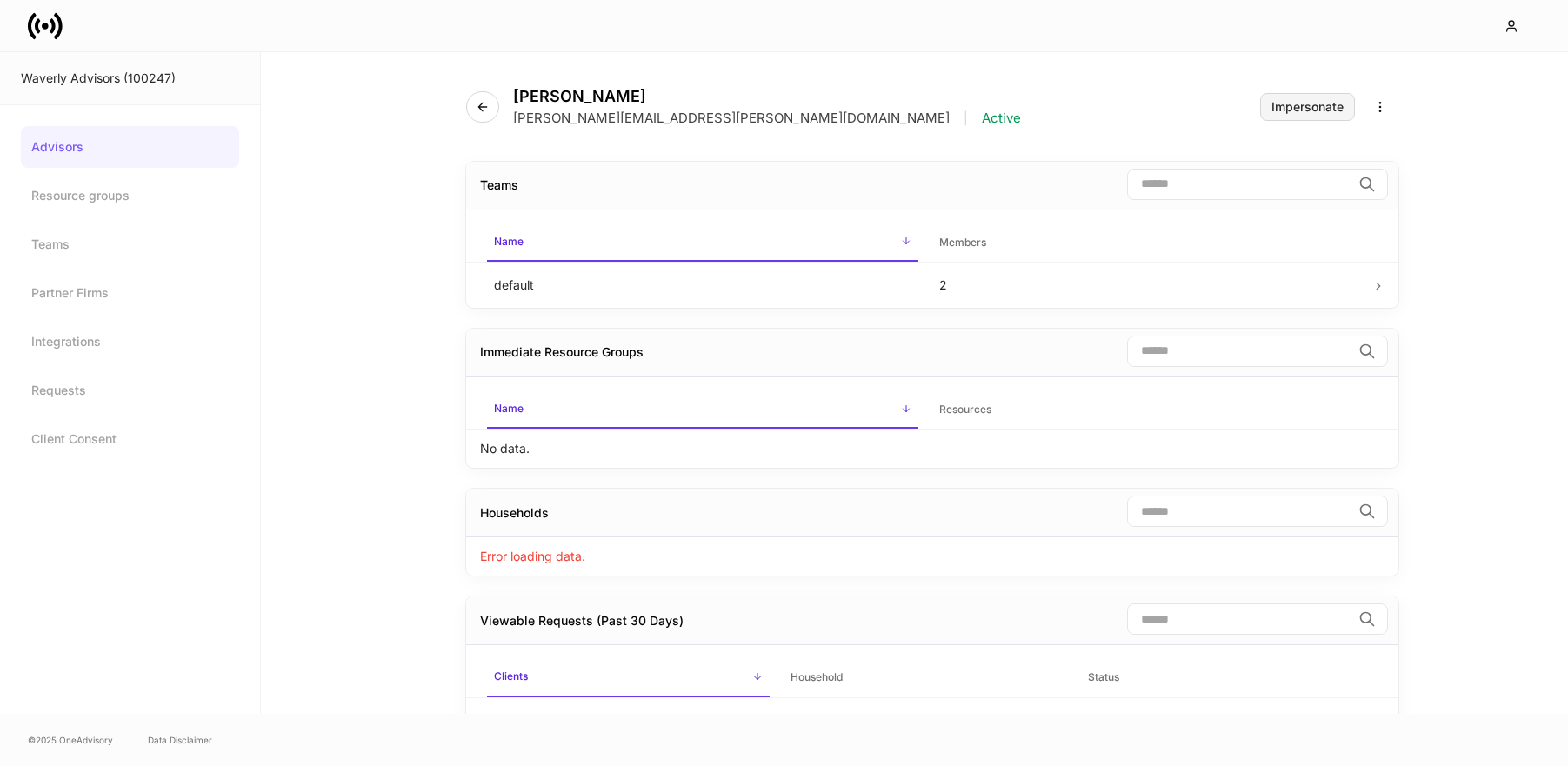
click at [1298, 103] on div "Impersonate" at bounding box center [1307, 106] width 72 height 12
click at [99, 148] on link "Advisors" at bounding box center [129, 146] width 219 height 41
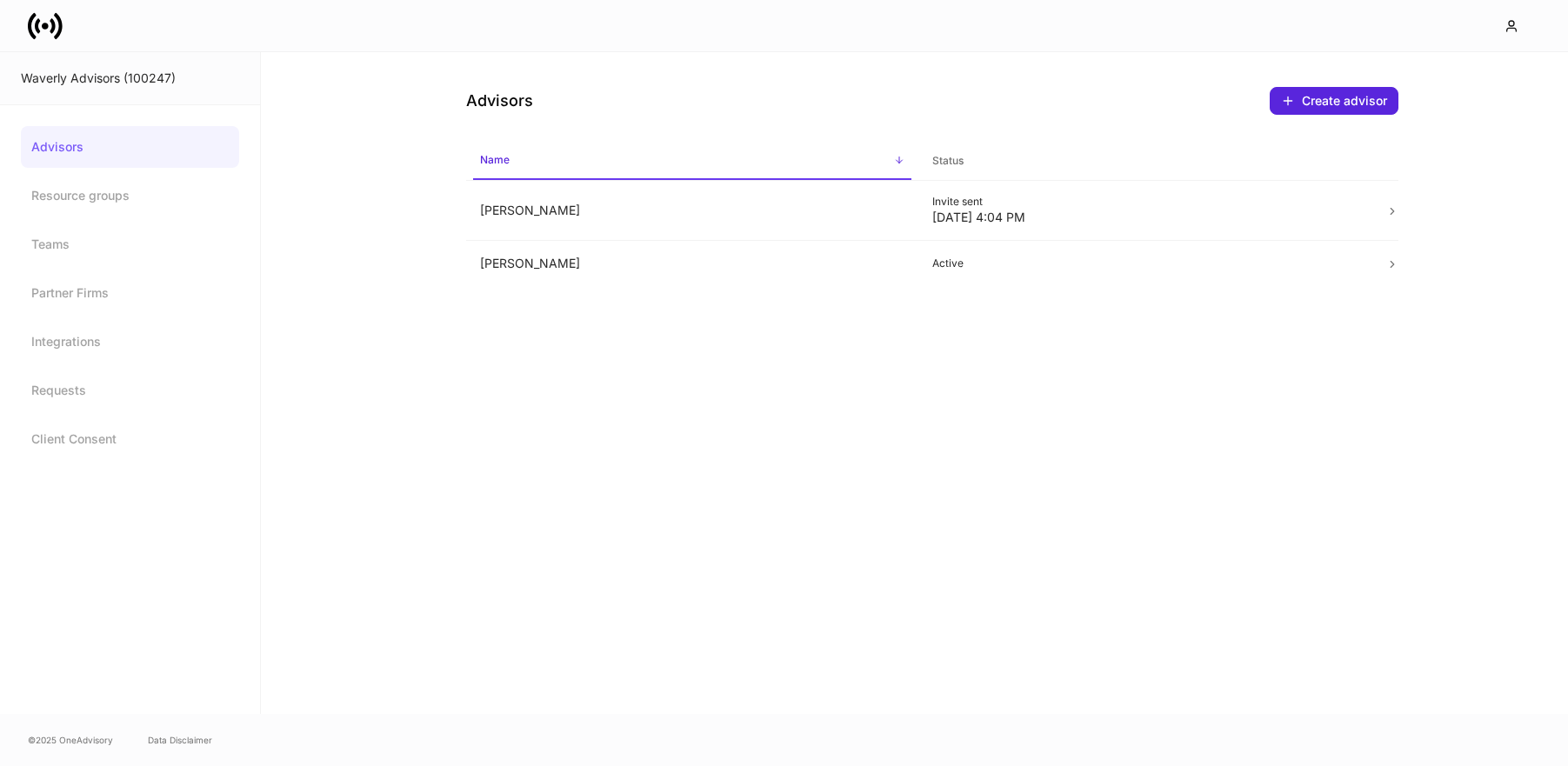
drag, startPoint x: 35, startPoint y: 23, endPoint x: 65, endPoint y: 30, distance: 30.8
click at [35, 23] on icon at bounding box center [45, 25] width 35 height 35
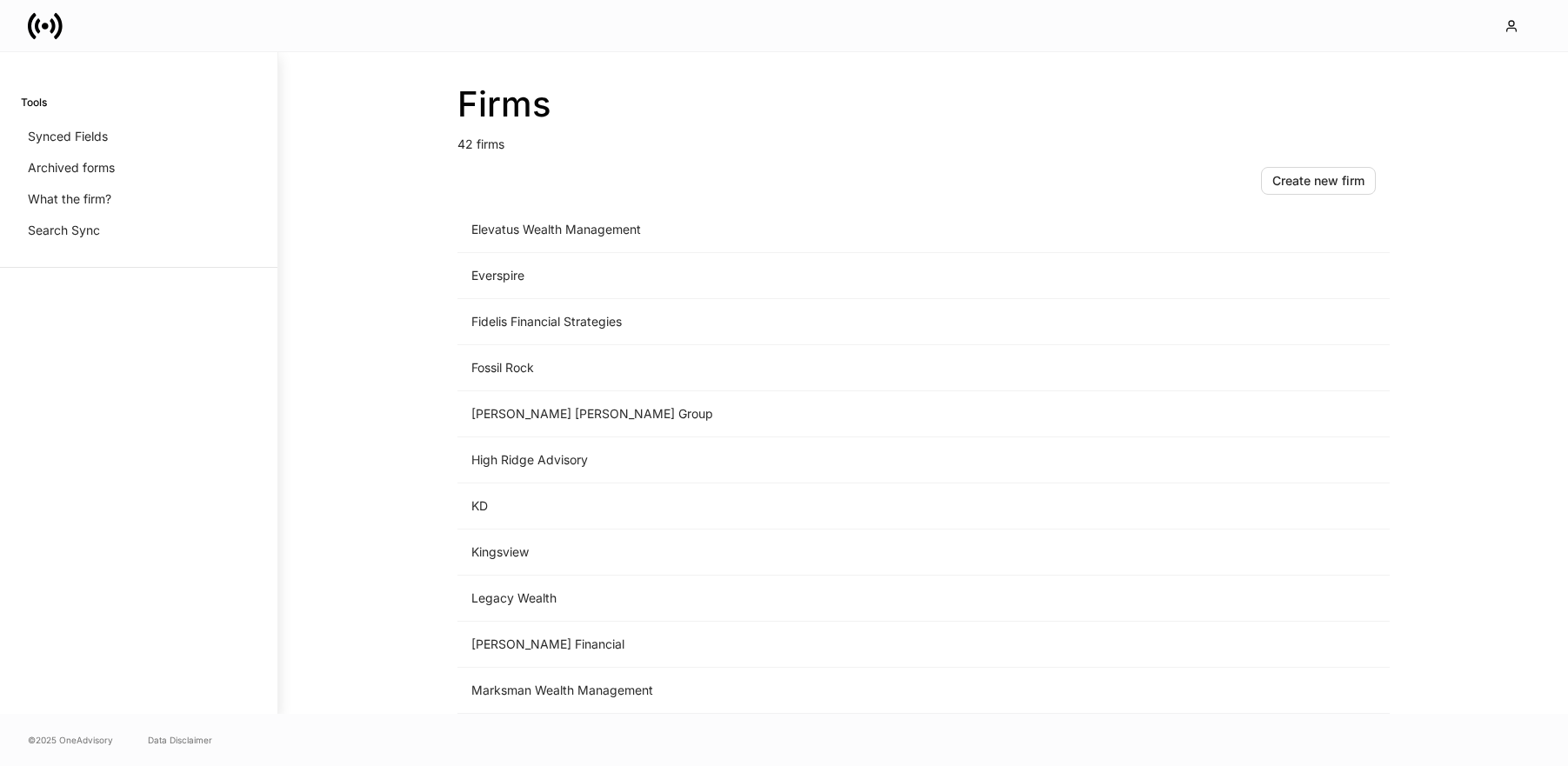
scroll to position [1089, 0]
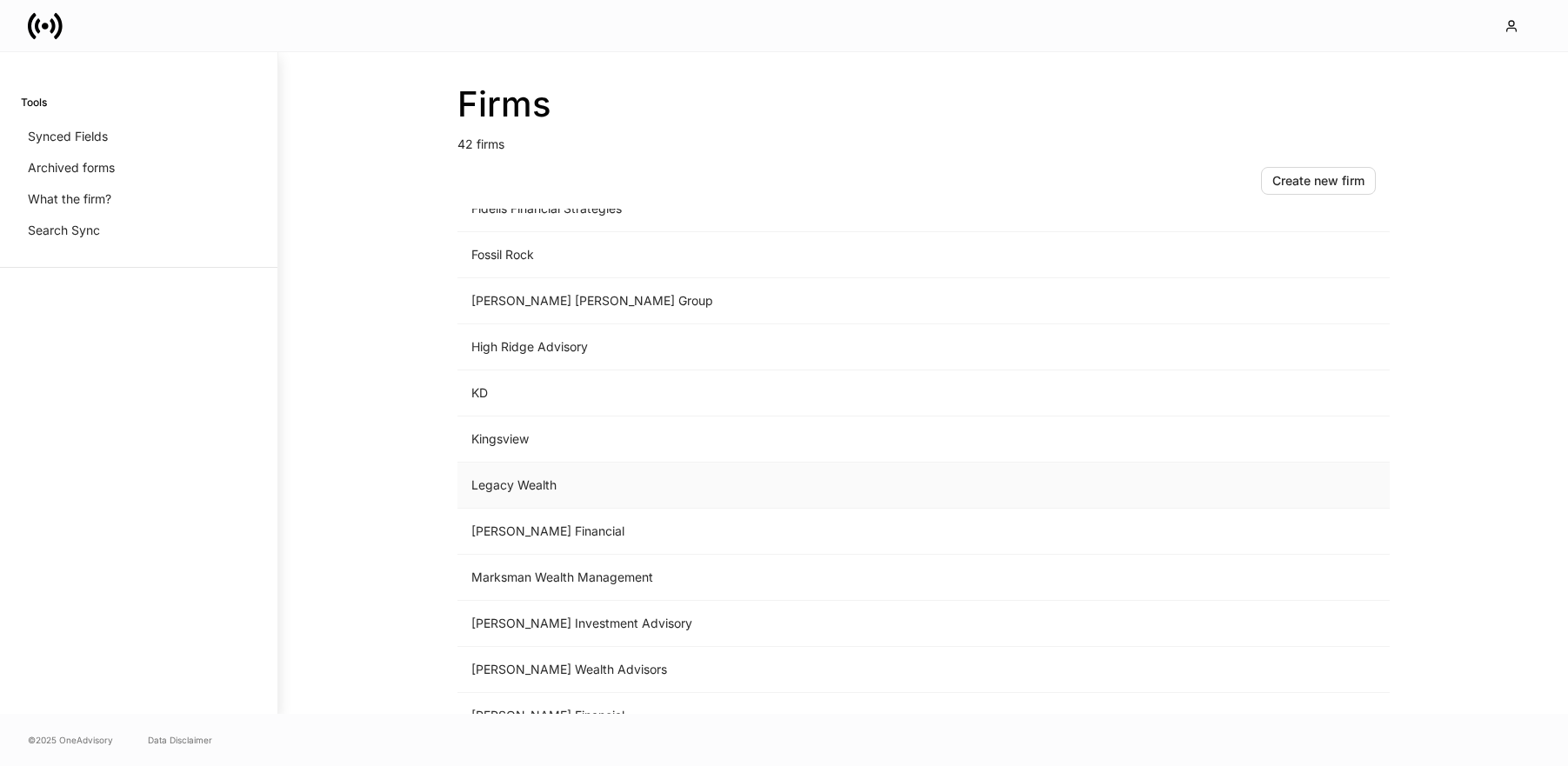
click at [596, 473] on td "Legacy Wealth" at bounding box center [779, 485] width 644 height 46
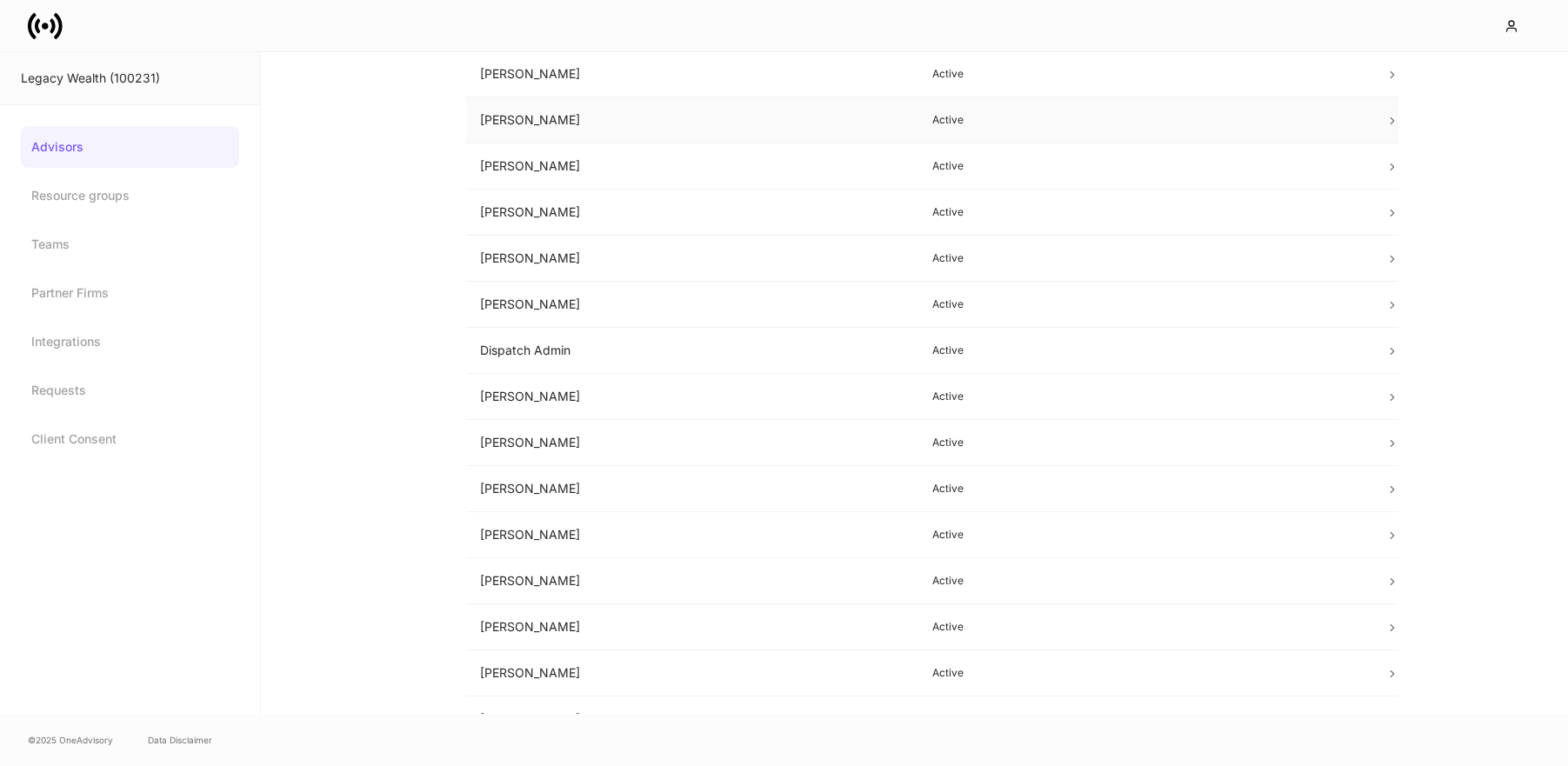
scroll to position [264, 0]
click at [511, 532] on td "Jess Lickteig" at bounding box center [693, 539] width 453 height 46
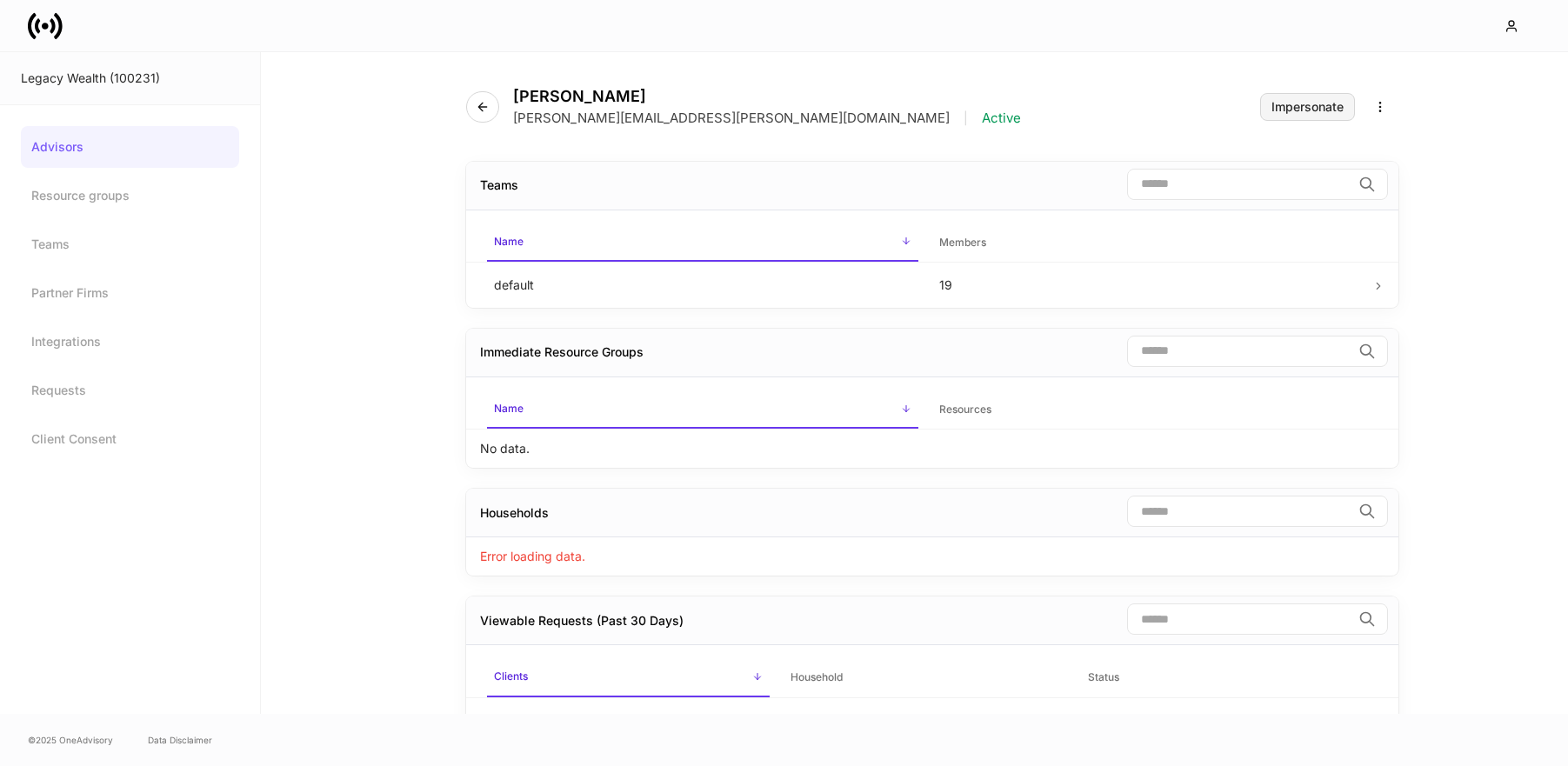
click at [1327, 111] on div "Impersonate" at bounding box center [1307, 106] width 72 height 12
click at [55, 25] on icon at bounding box center [45, 25] width 35 height 35
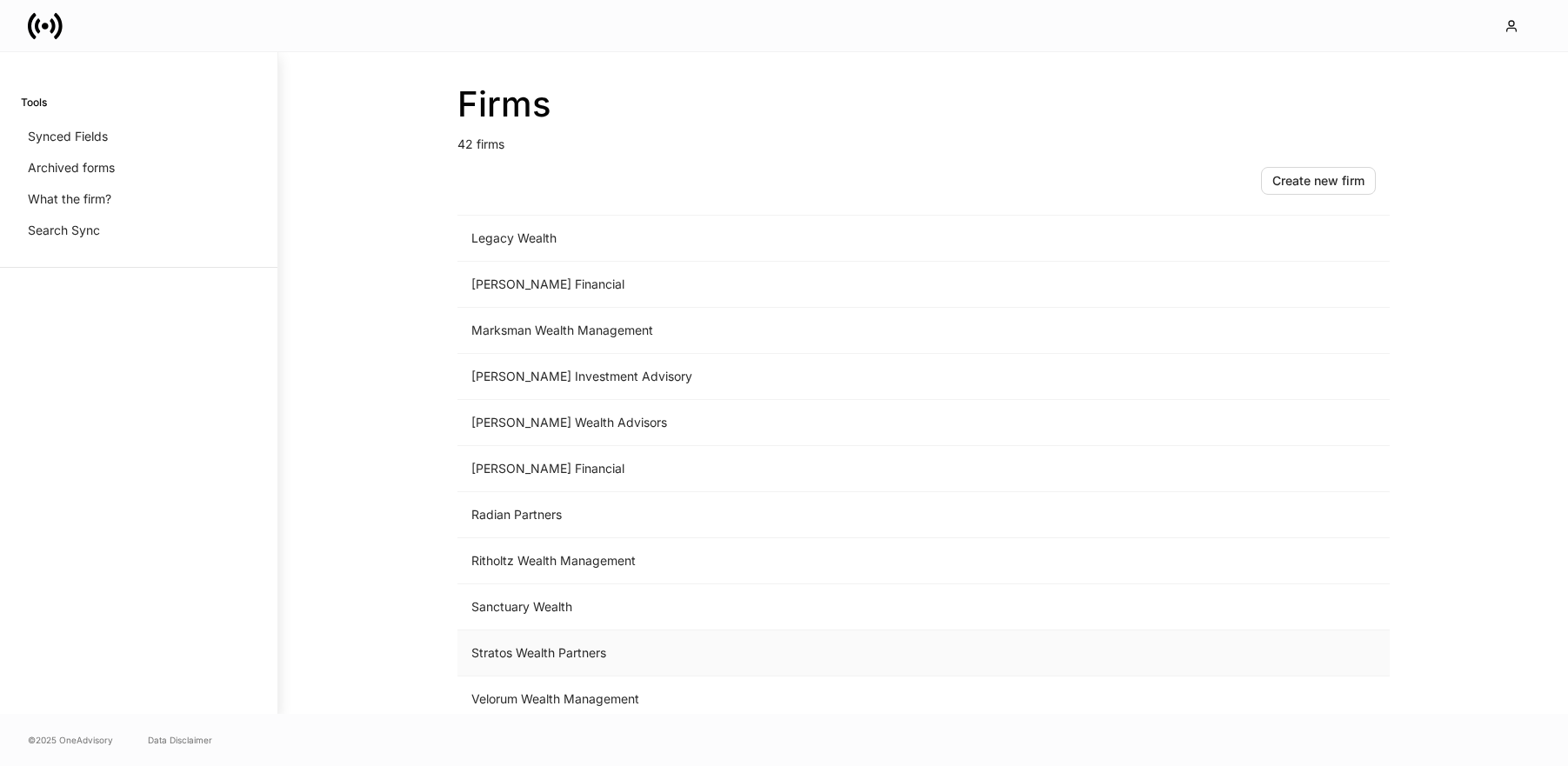
scroll to position [1383, 0]
click at [571, 559] on td "Sanctuary Wealth" at bounding box center [779, 560] width 644 height 46
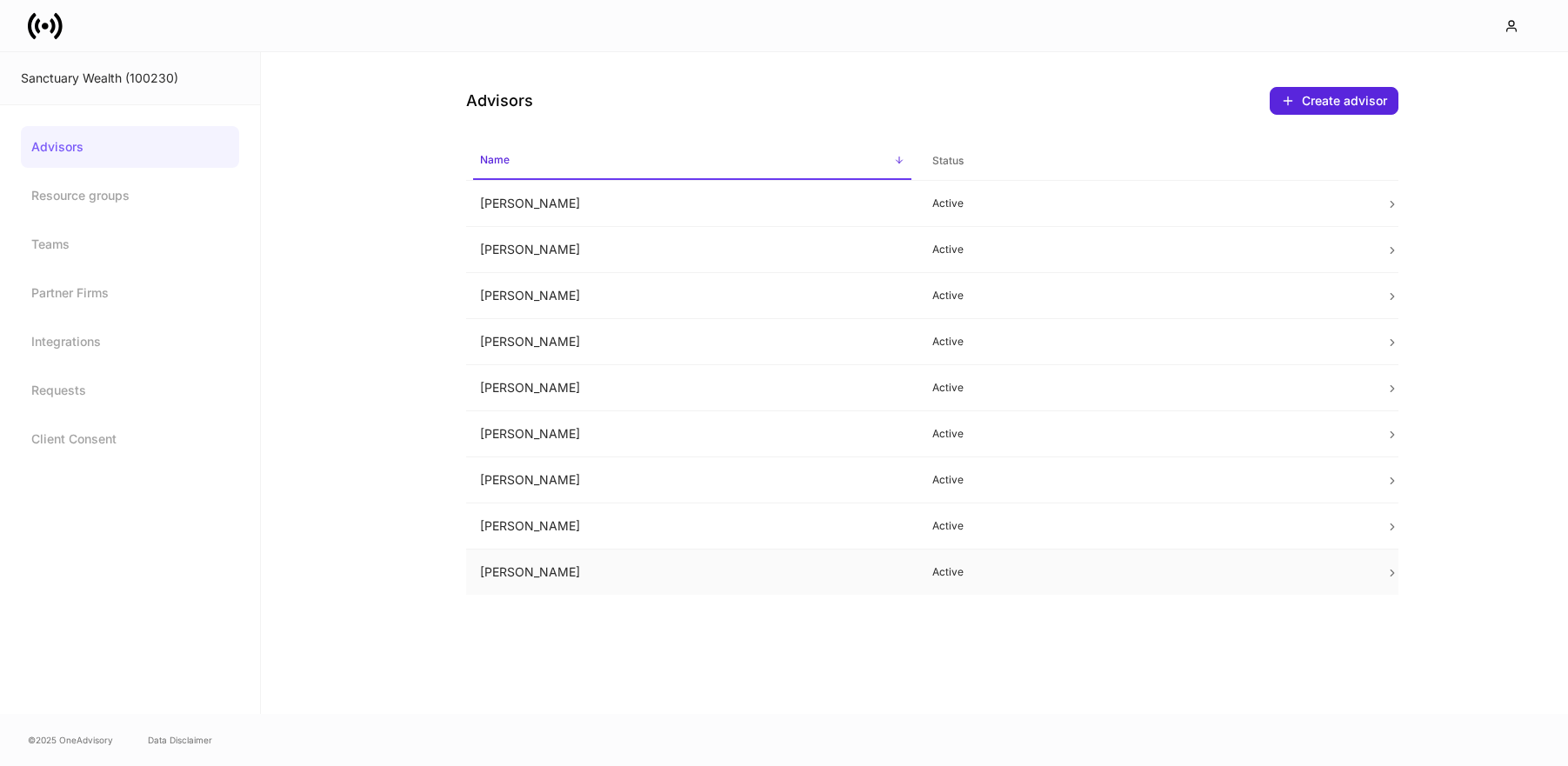
click at [586, 579] on td "Tim Smeal" at bounding box center [693, 573] width 453 height 46
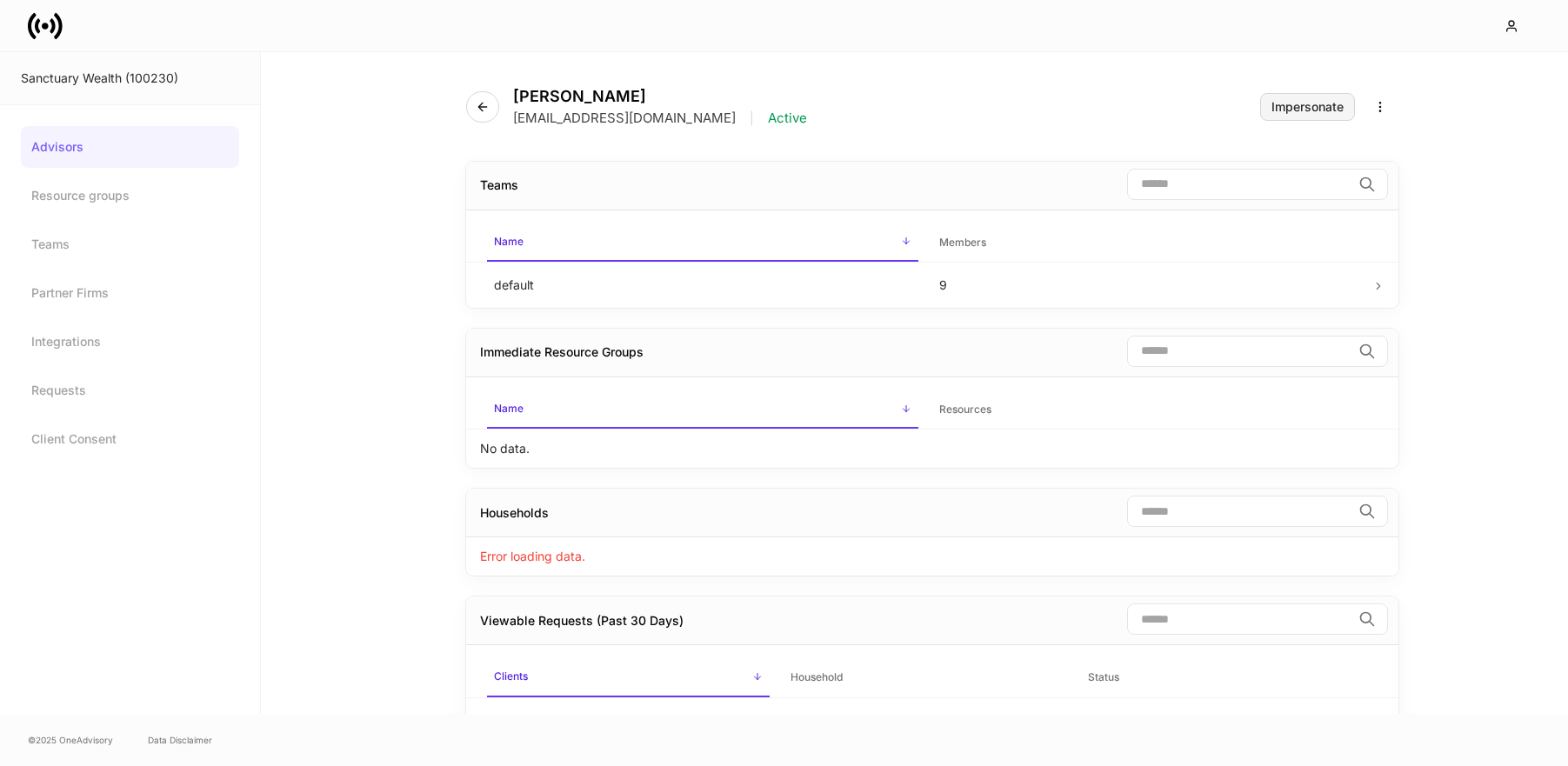
click at [1332, 113] on div "Impersonate" at bounding box center [1307, 106] width 72 height 12
